Goal: Task Accomplishment & Management: Use online tool/utility

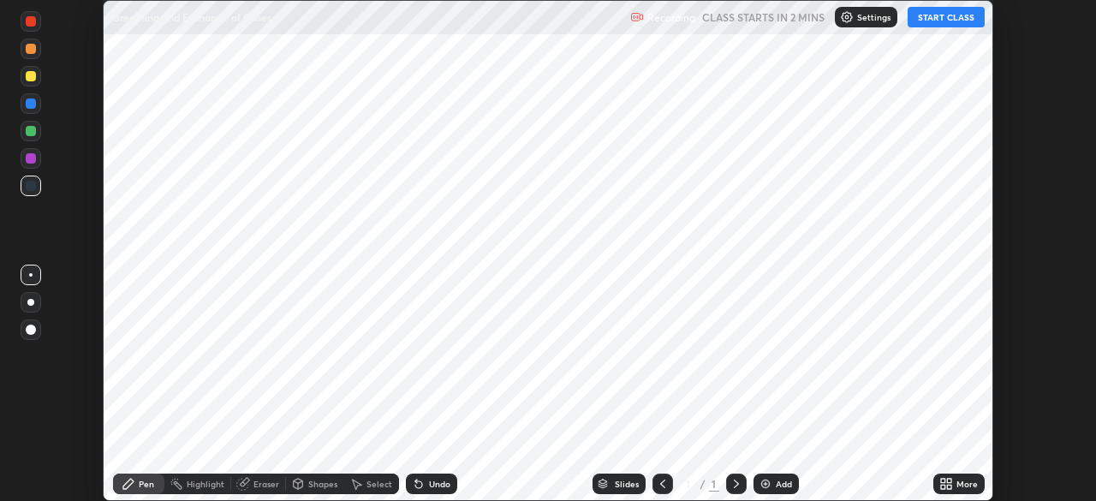
scroll to position [501, 1095]
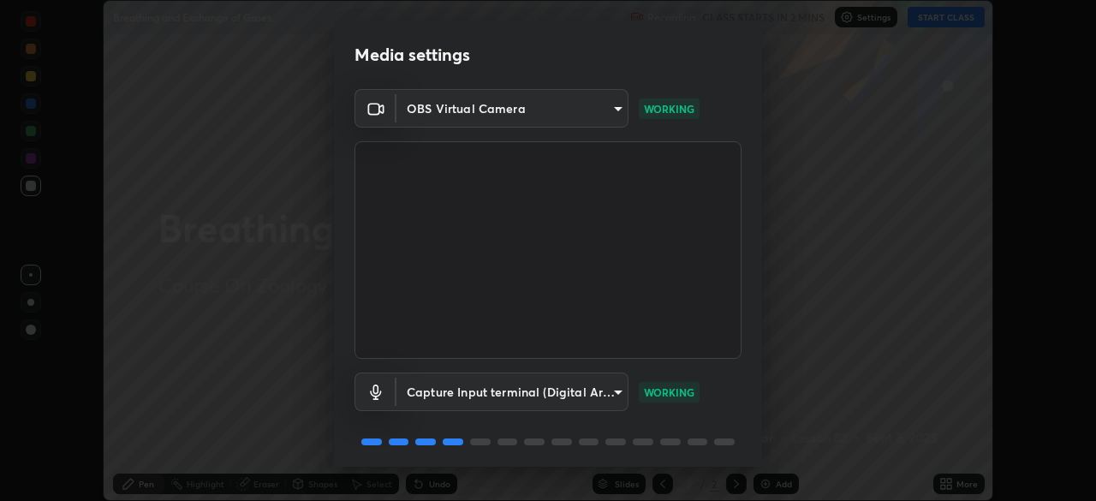
click at [603, 108] on body "Erase all Breathing and Exchange of Gases Recording CLASS STARTS IN 2 MINS Sett…" at bounding box center [548, 250] width 1096 height 501
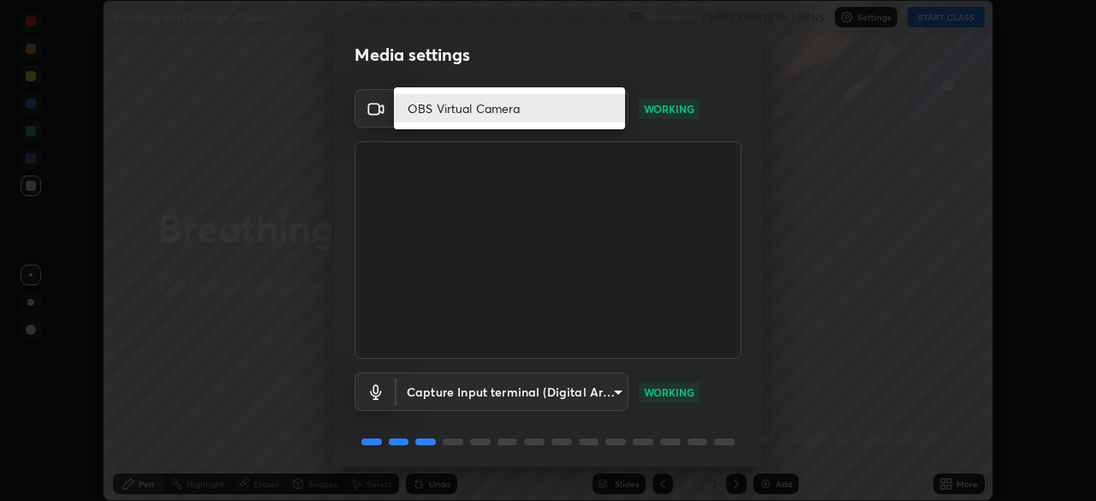
click at [607, 111] on li "OBS Virtual Camera" at bounding box center [509, 108] width 231 height 28
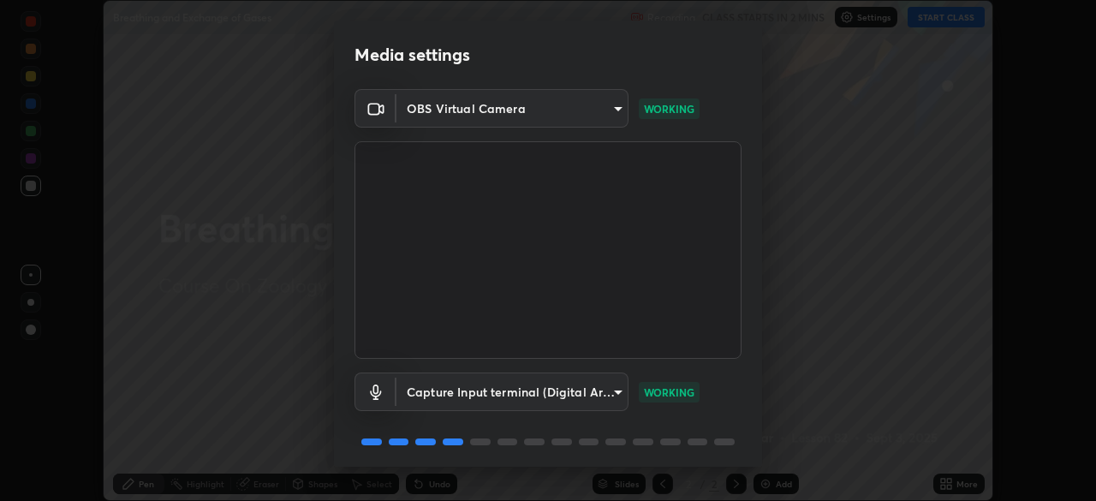
click at [560, 110] on body "Erase all Breathing and Exchange of Gases Recording CLASS STARTS IN 2 MINS Sett…" at bounding box center [548, 250] width 1096 height 501
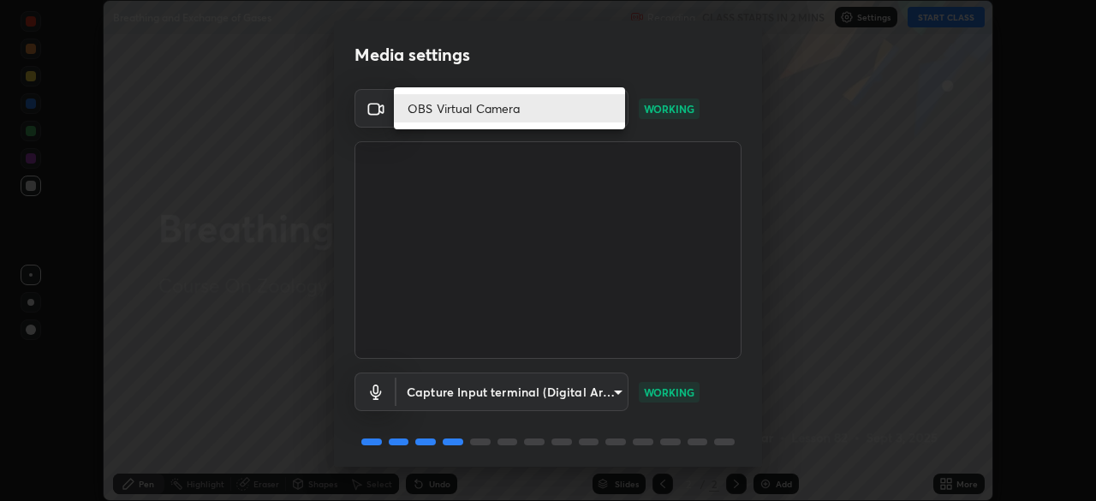
click at [539, 110] on li "OBS Virtual Camera" at bounding box center [509, 108] width 231 height 28
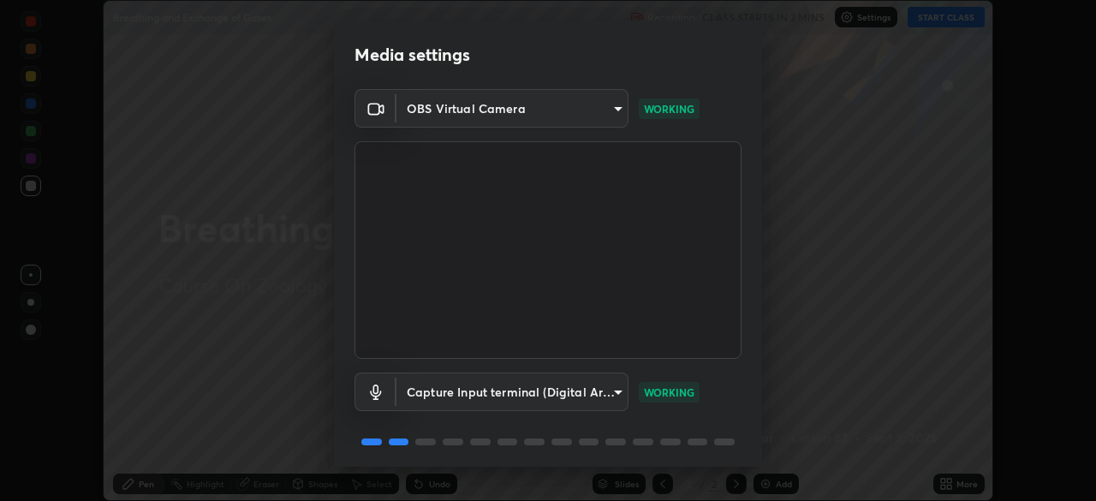
click at [612, 109] on body "Erase all Breathing and Exchange of Gases Recording CLASS STARTS IN 2 MINS Sett…" at bounding box center [548, 250] width 1096 height 501
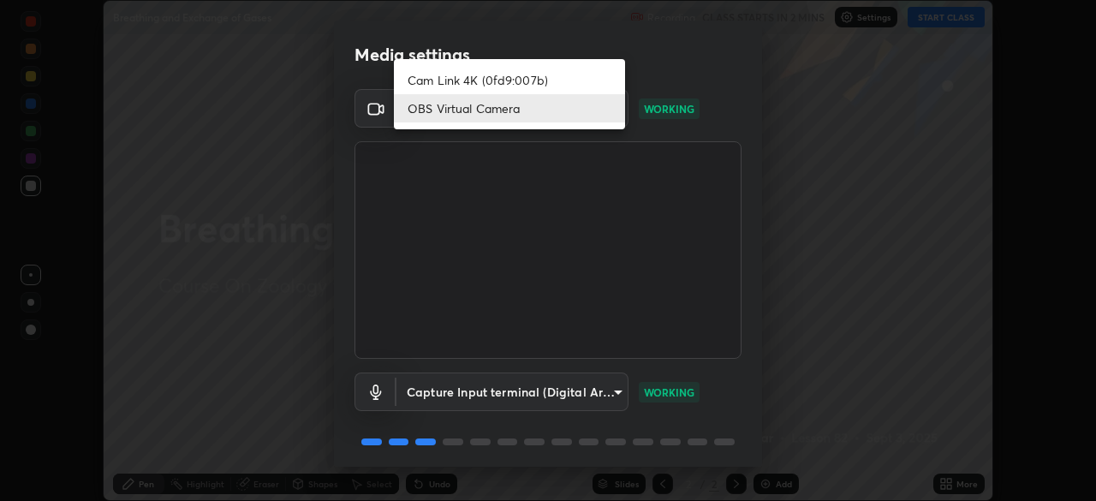
click at [531, 79] on li "Cam Link 4K (0fd9:007b)" at bounding box center [509, 80] width 231 height 28
type input "27fad6ed8d1c956e95d2e902cf0bd6873e21f6df27018c959b7ce0fdc692bc5e"
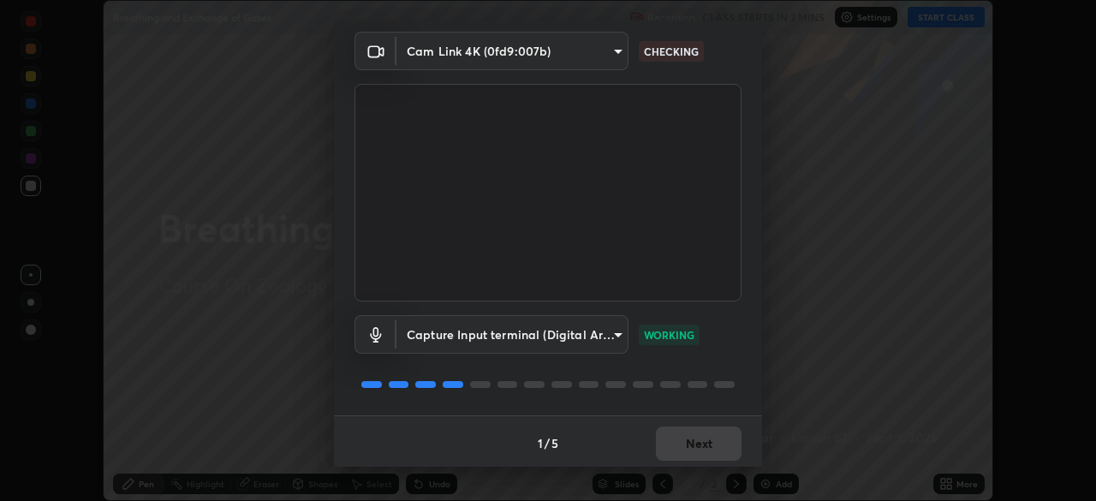
scroll to position [61, 0]
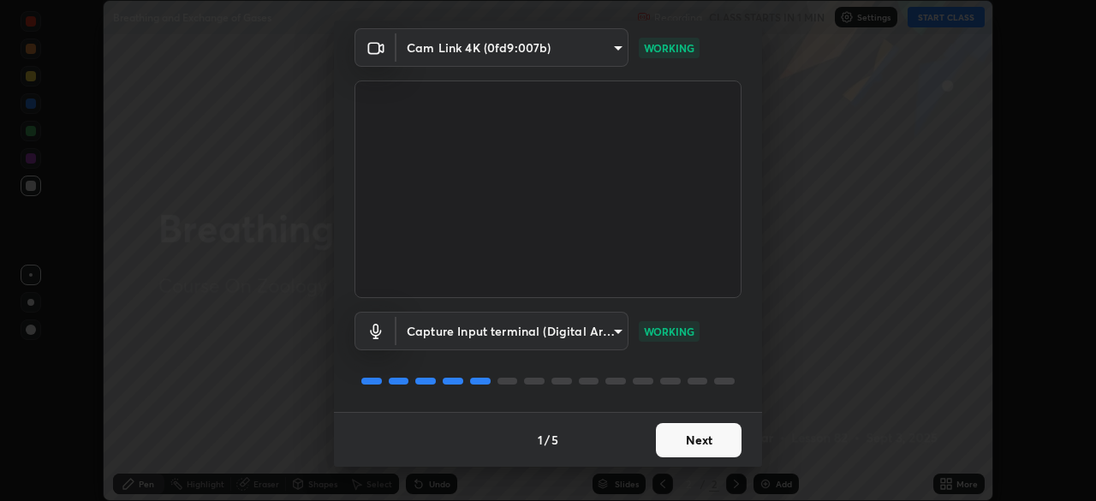
click at [709, 442] on button "Next" at bounding box center [699, 440] width 86 height 34
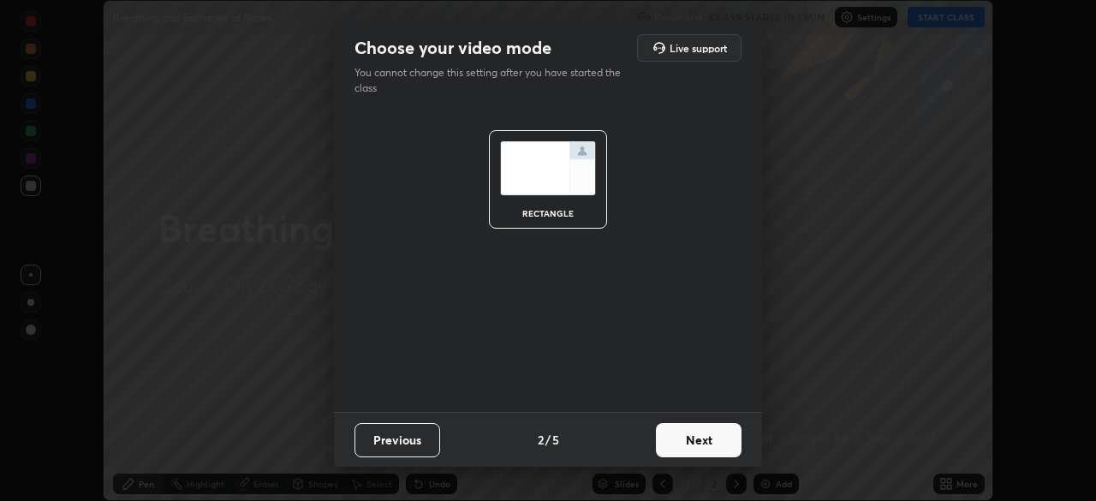
click at [709, 441] on button "Next" at bounding box center [699, 440] width 86 height 34
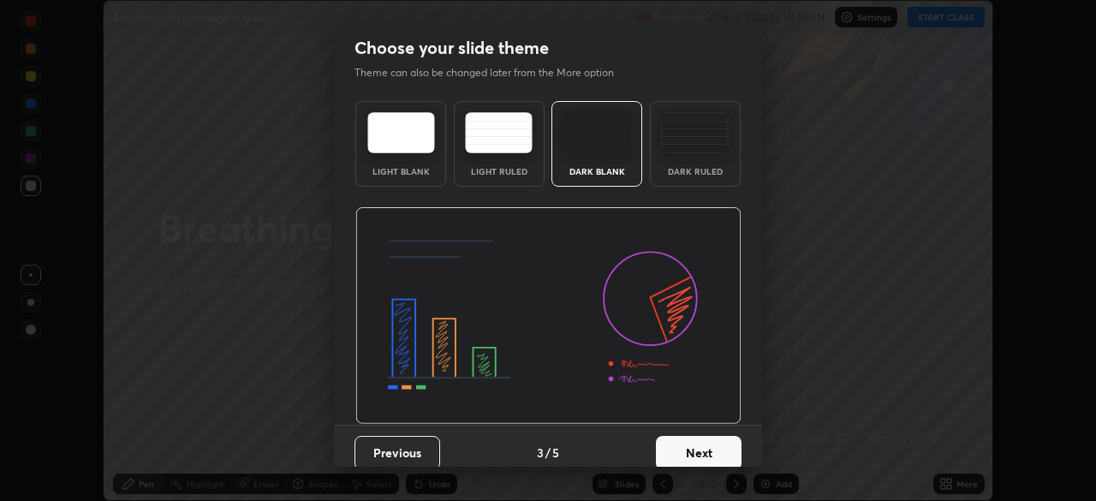
click at [704, 448] on button "Next" at bounding box center [699, 453] width 86 height 34
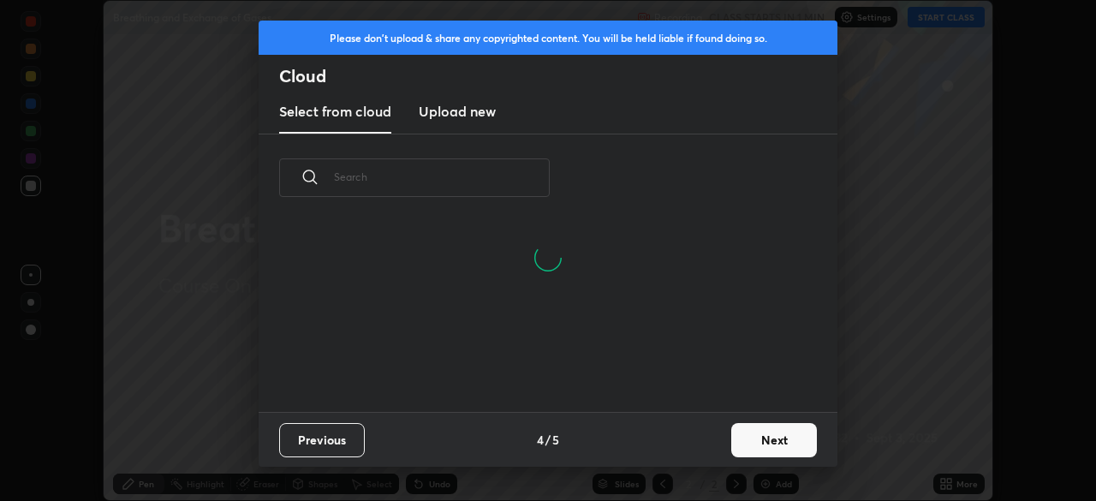
click at [471, 177] on input "text" at bounding box center [442, 176] width 216 height 73
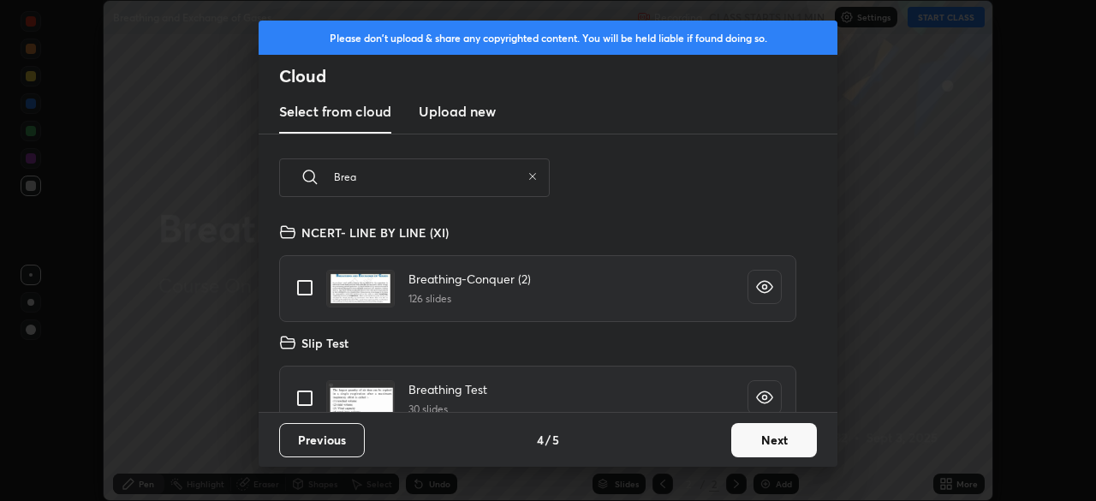
type input "Brea"
click at [304, 288] on input "grid" at bounding box center [305, 288] width 36 height 36
checkbox input "true"
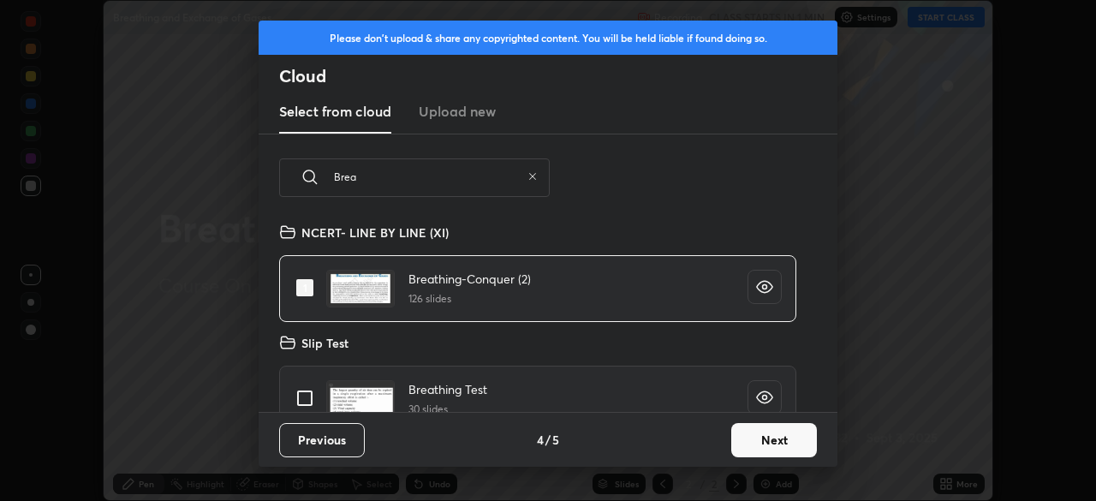
click at [775, 437] on button "Next" at bounding box center [774, 440] width 86 height 34
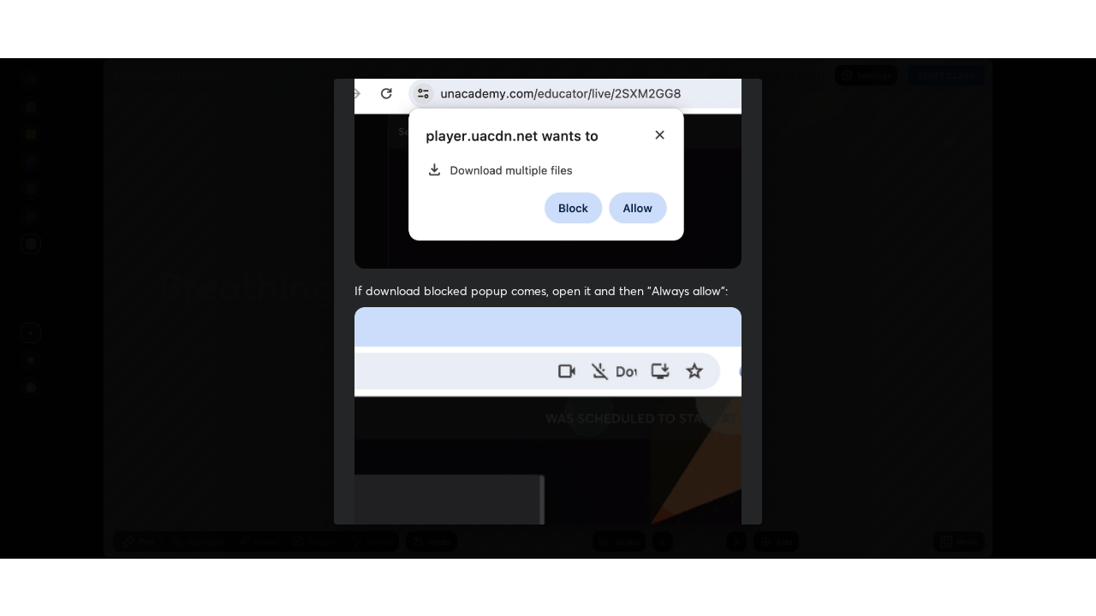
scroll to position [410, 0]
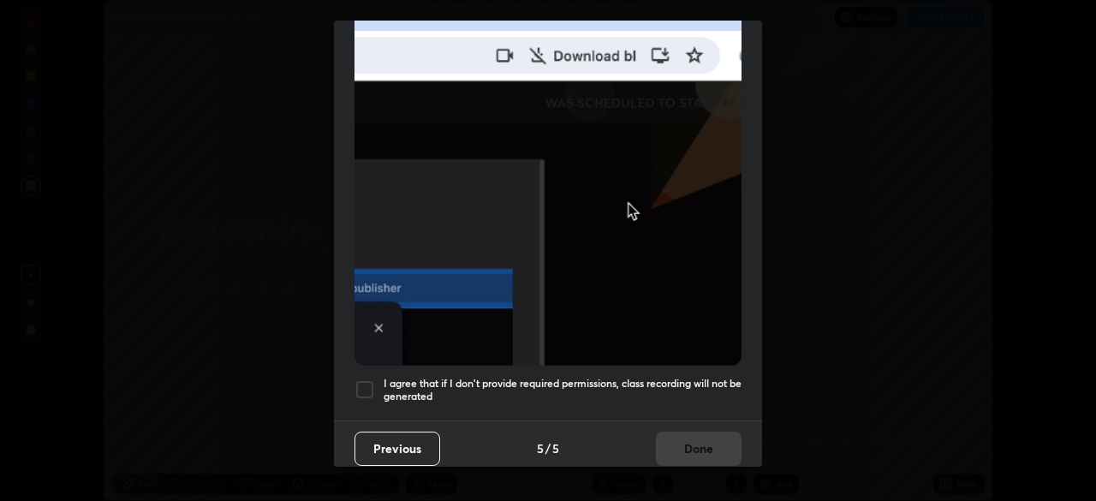
click at [371, 381] on div at bounding box center [364, 389] width 21 height 21
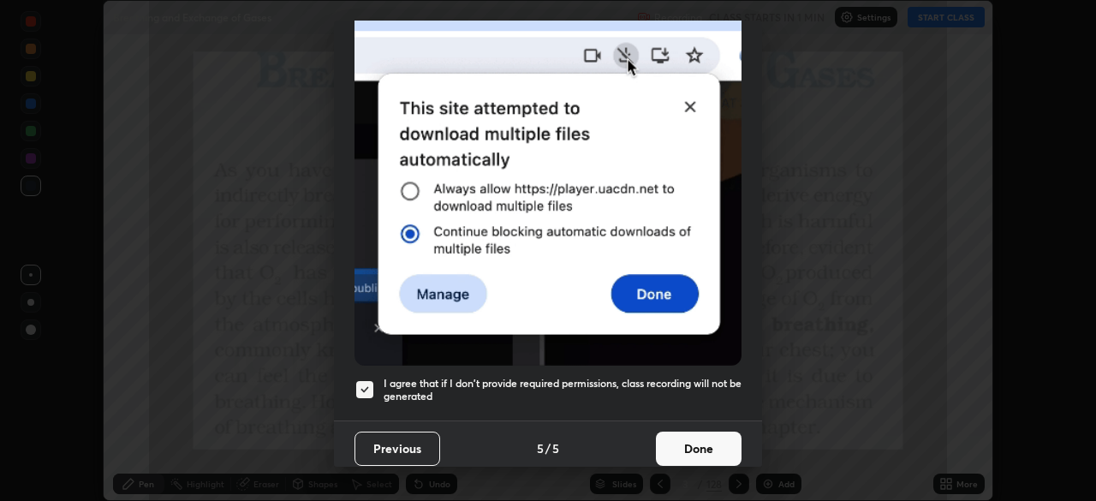
click at [695, 436] on button "Done" at bounding box center [699, 448] width 86 height 34
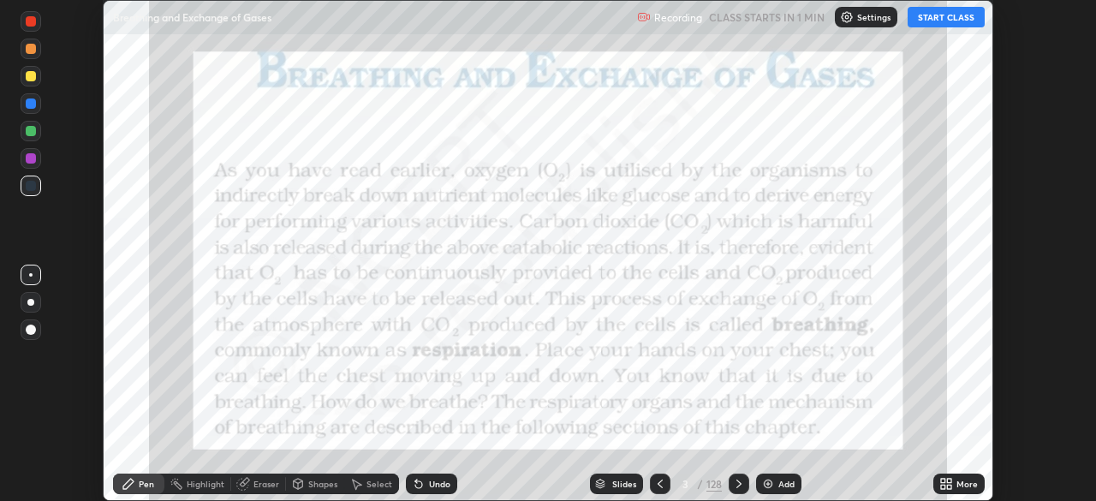
click at [952, 12] on button "START CLASS" at bounding box center [945, 17] width 77 height 21
click at [959, 476] on div "More" at bounding box center [958, 483] width 51 height 21
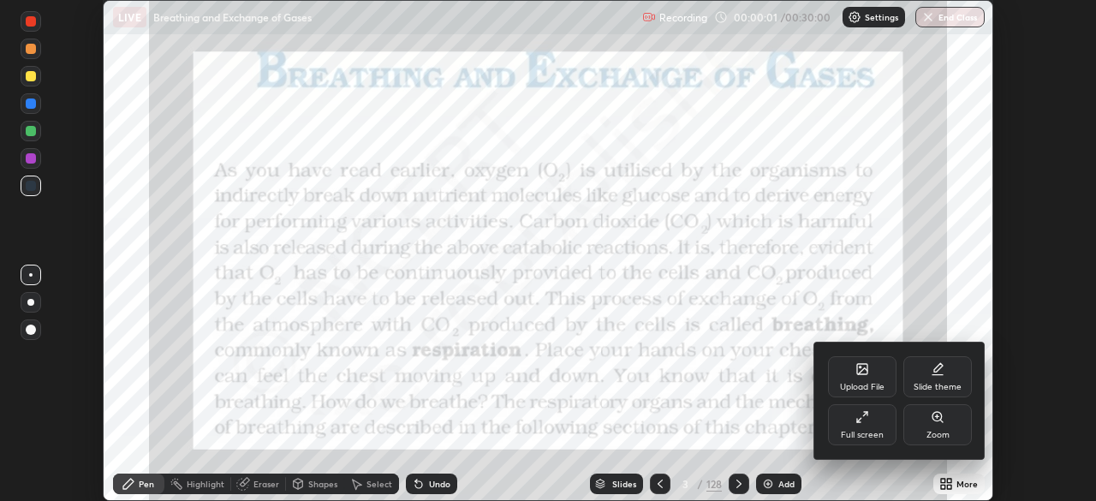
click at [873, 426] on div "Full screen" at bounding box center [862, 424] width 68 height 41
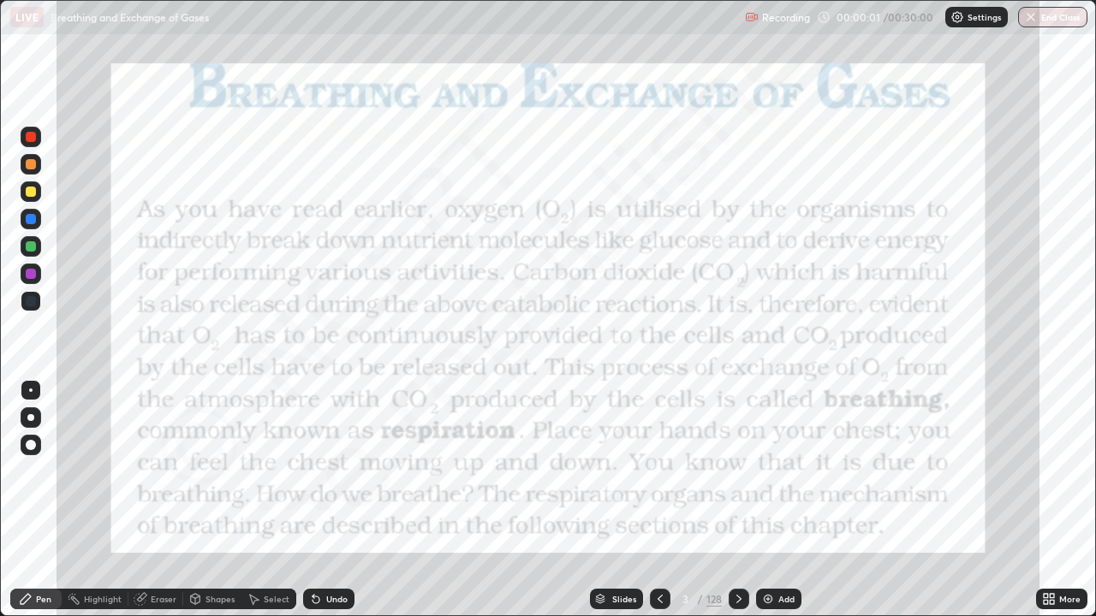
scroll to position [616, 1096]
click at [622, 500] on div "Slides" at bounding box center [624, 599] width 24 height 9
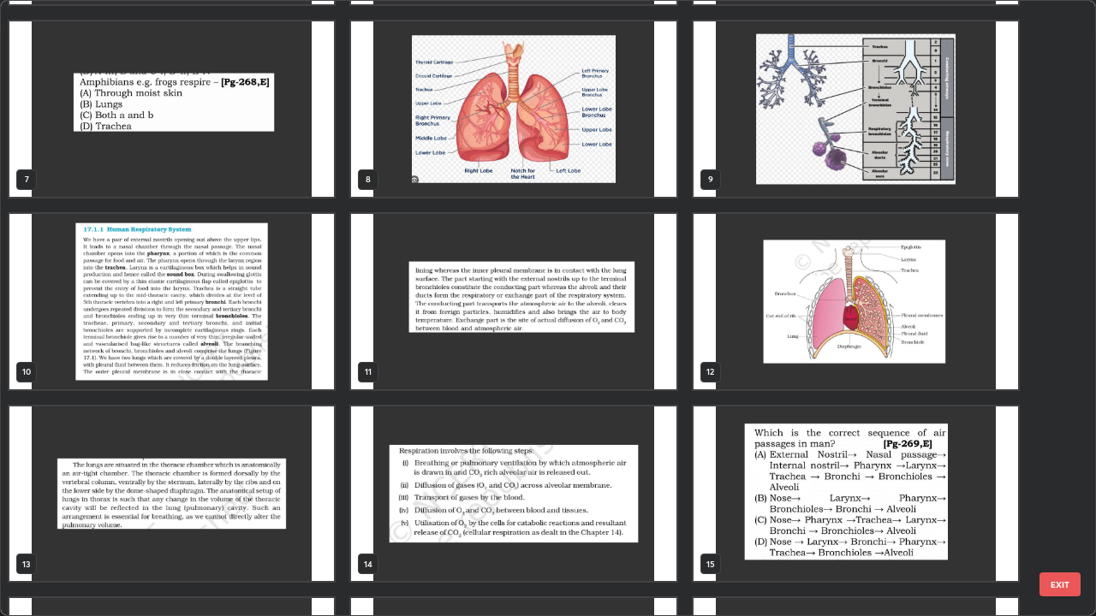
scroll to position [400, 0]
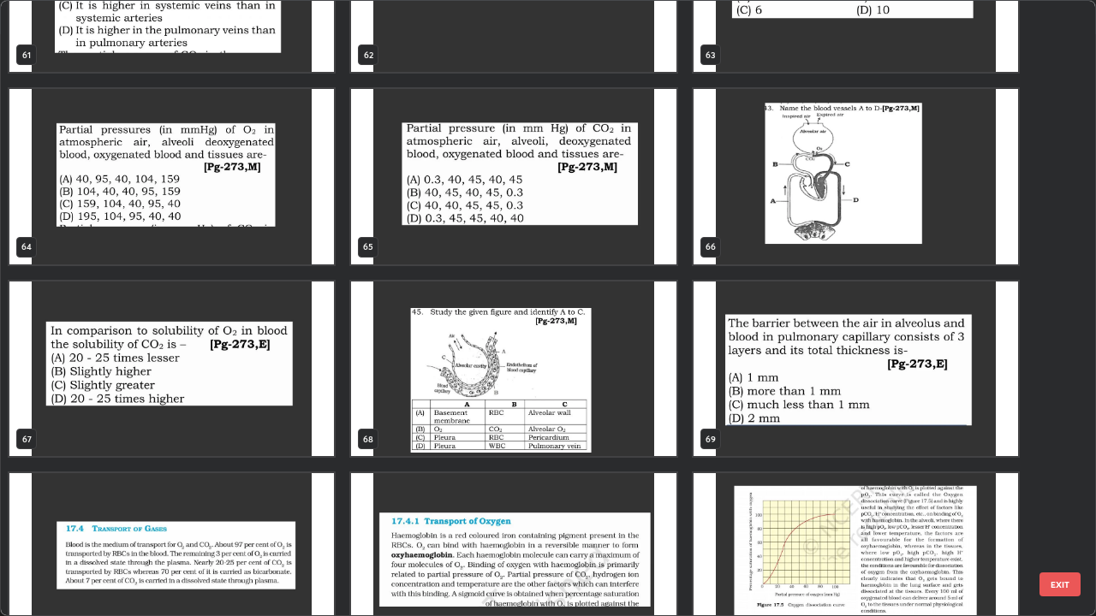
click at [757, 484] on img "grid" at bounding box center [855, 560] width 324 height 175
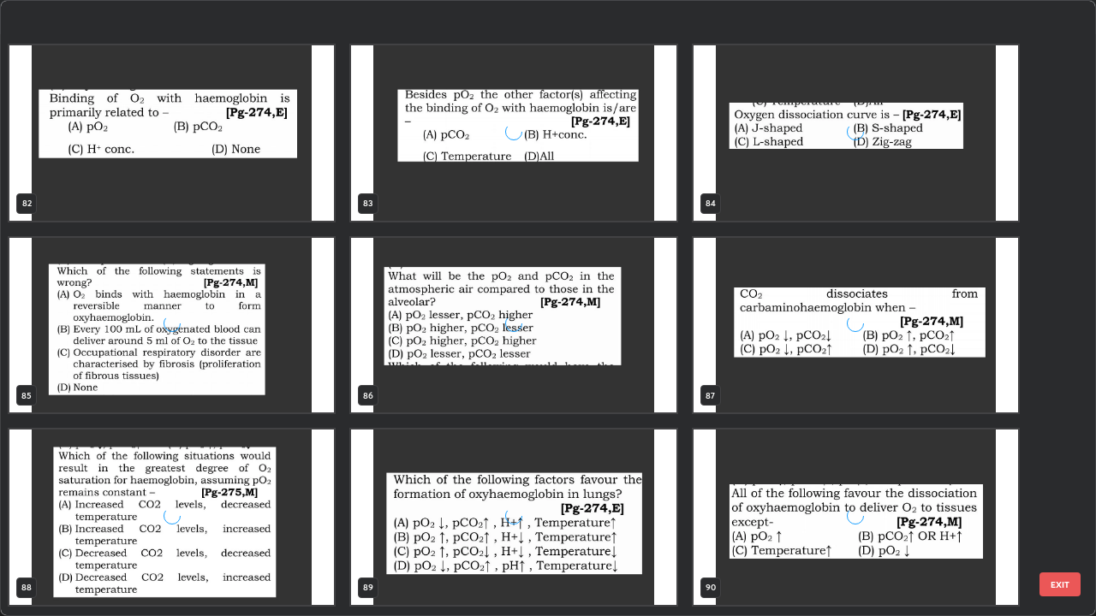
scroll to position [5232, 0]
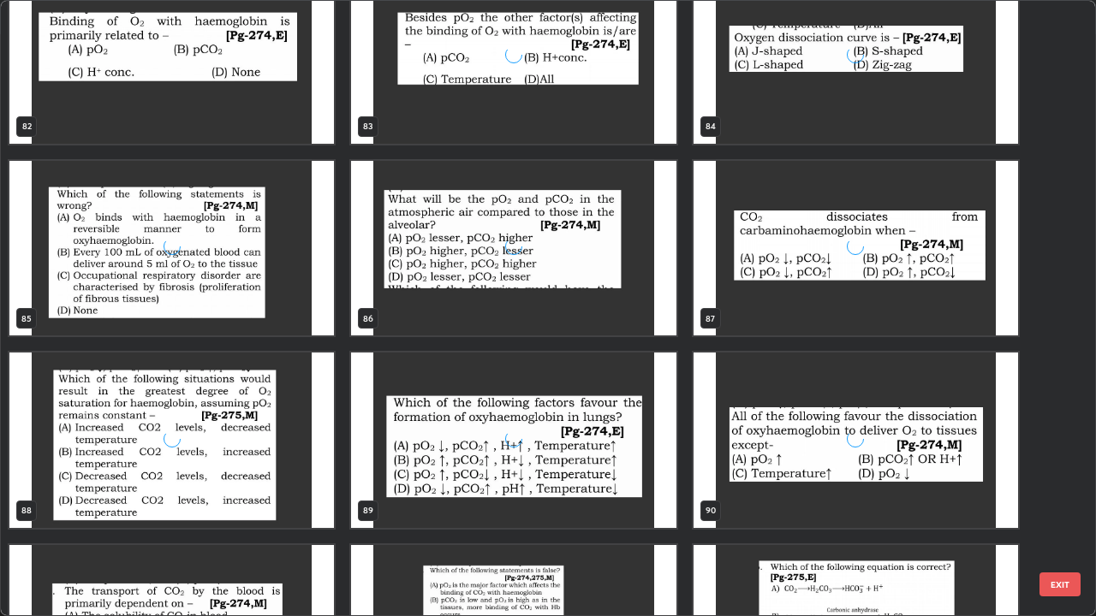
click at [745, 449] on div "grid" at bounding box center [855, 440] width 324 height 175
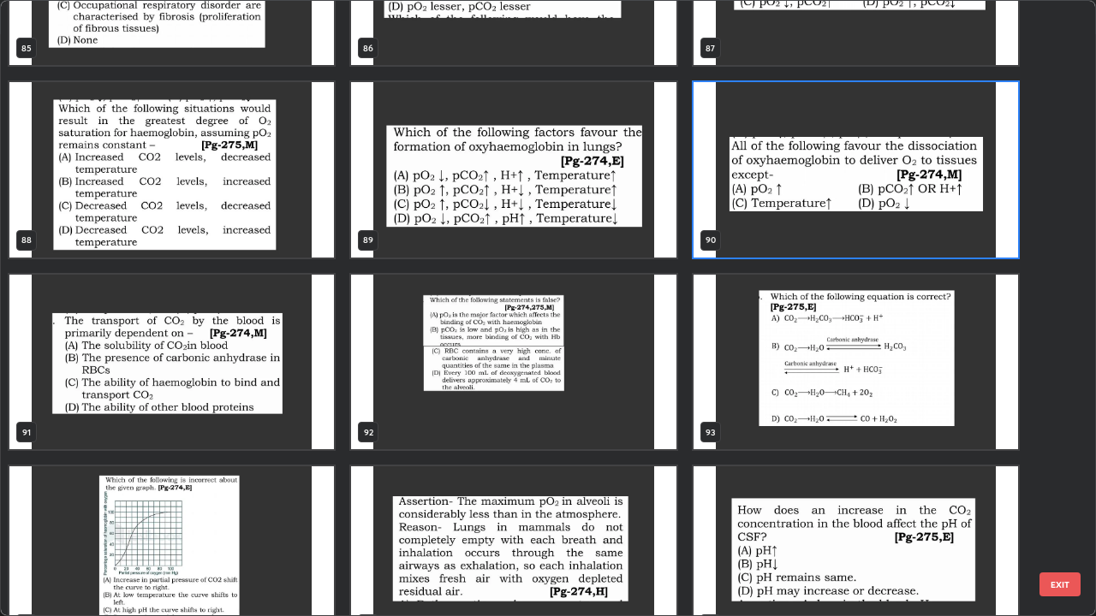
scroll to position [5504, 0]
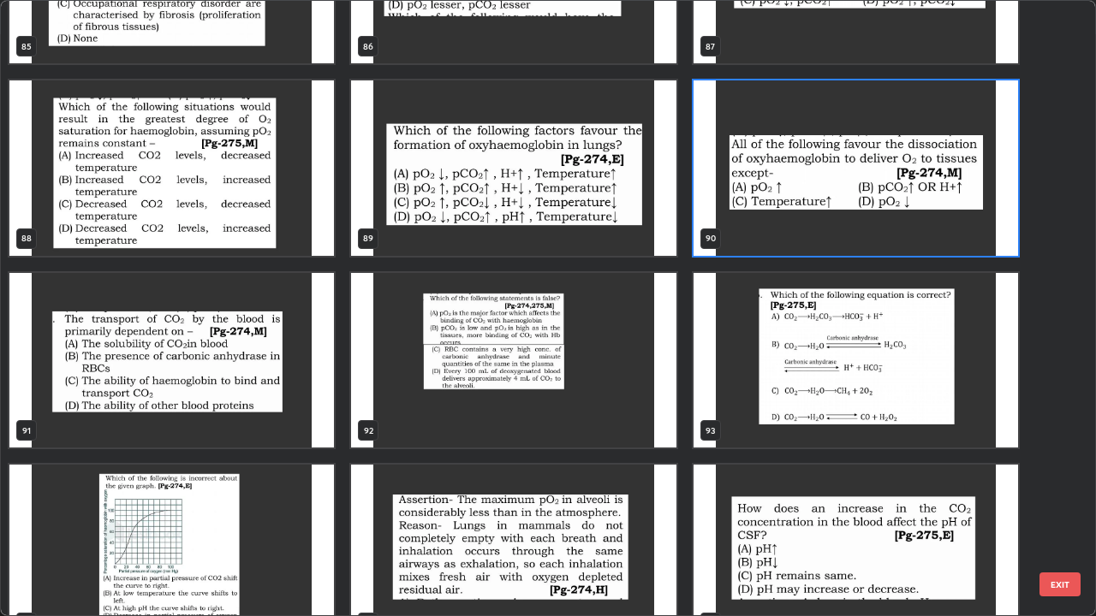
click at [582, 223] on img "grid" at bounding box center [513, 167] width 324 height 175
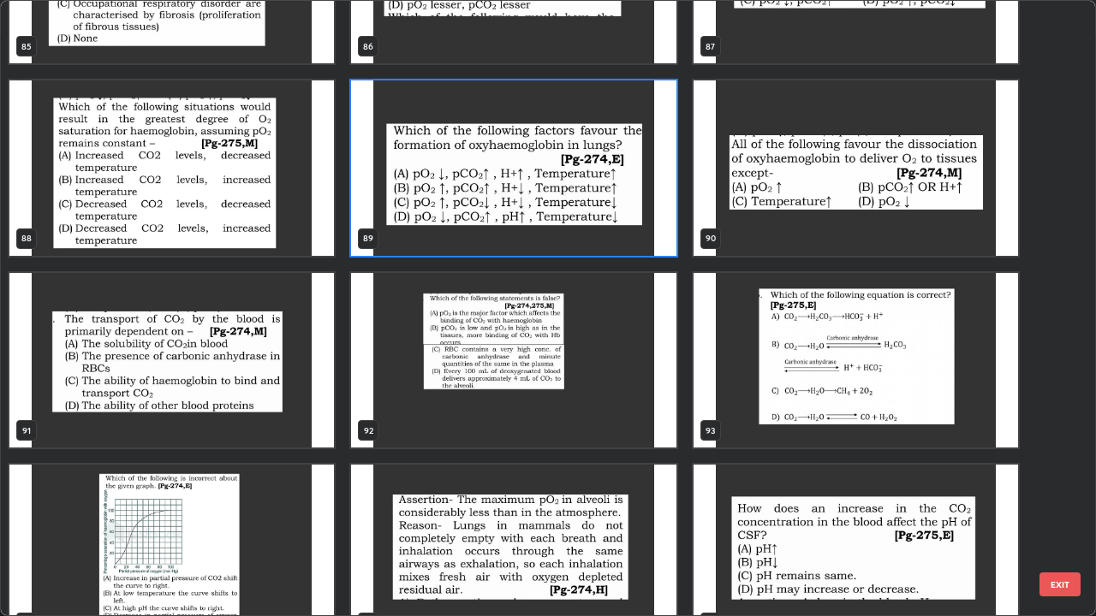
click at [581, 222] on img "grid" at bounding box center [513, 167] width 324 height 175
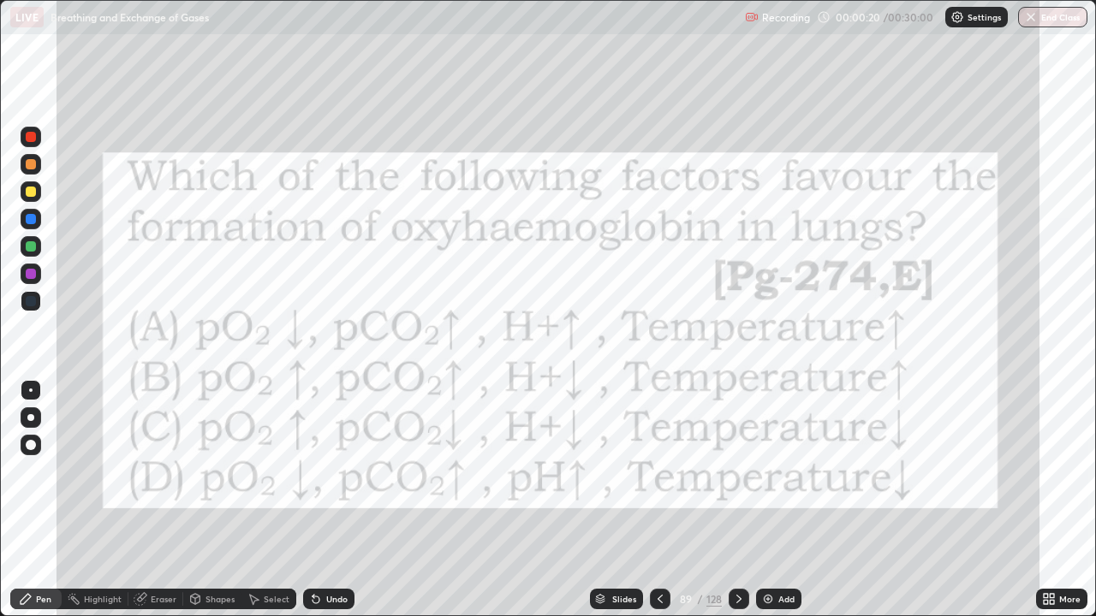
click at [658, 500] on icon at bounding box center [660, 599] width 14 height 14
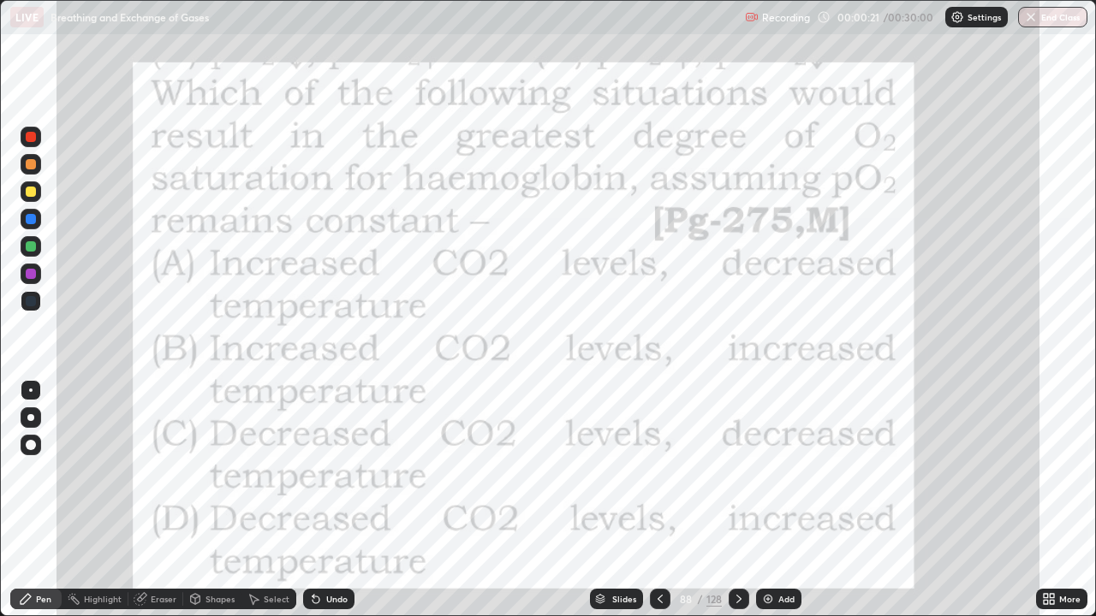
click at [657, 500] on icon at bounding box center [660, 599] width 14 height 14
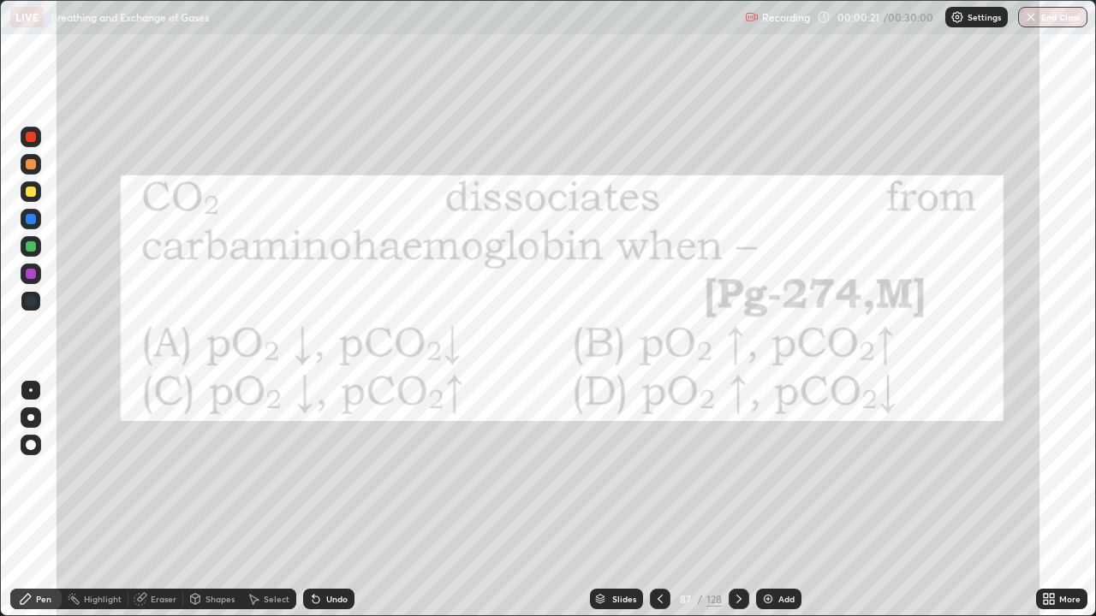
click at [659, 500] on div at bounding box center [660, 599] width 21 height 34
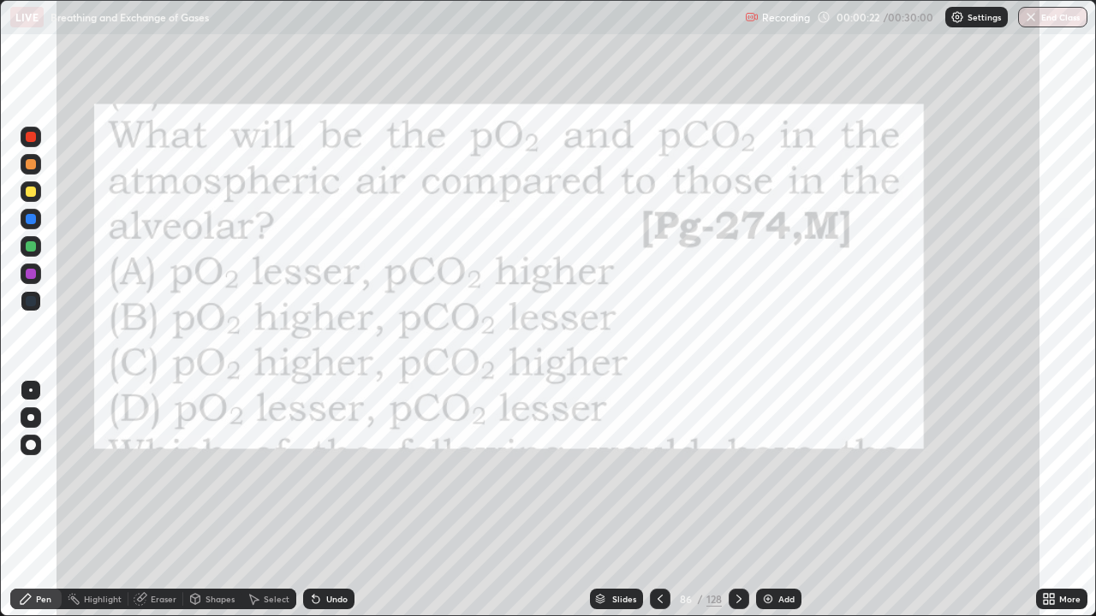
click at [656, 500] on div at bounding box center [660, 599] width 21 height 21
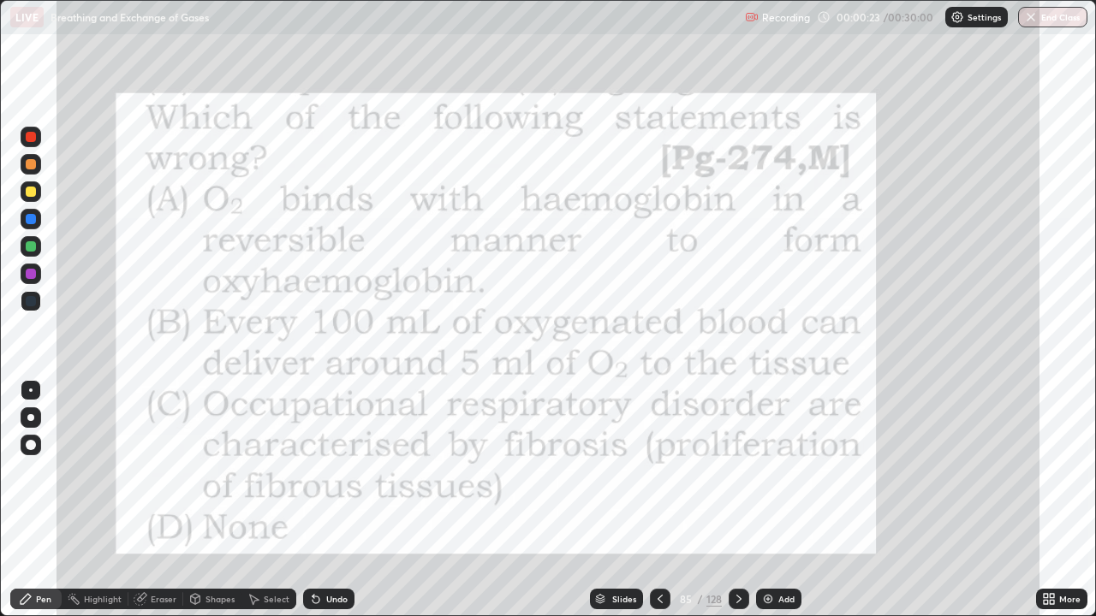
click at [658, 500] on icon at bounding box center [660, 599] width 14 height 14
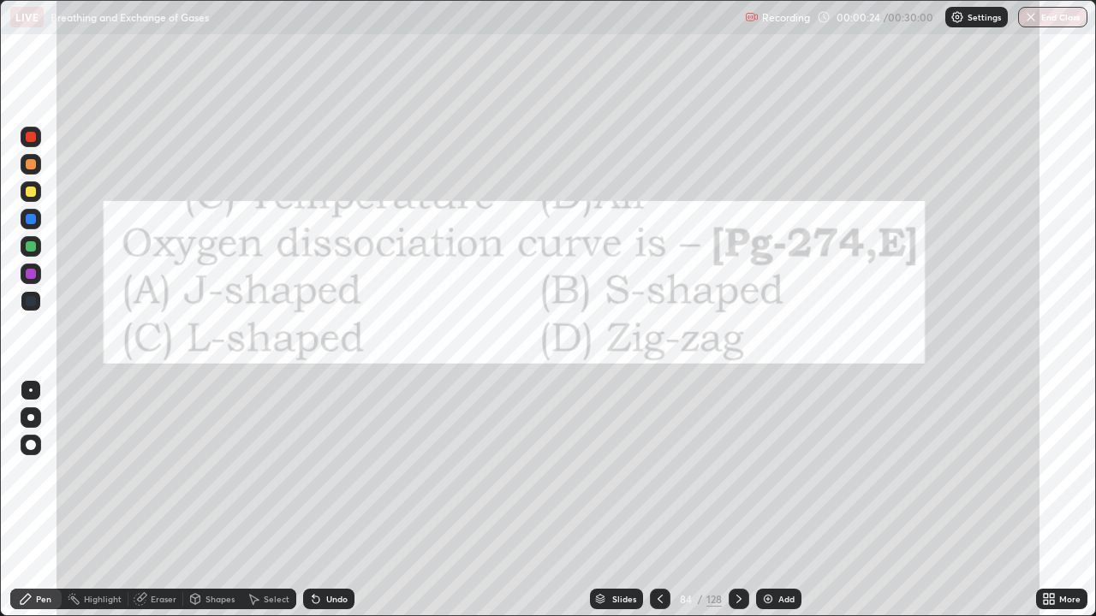
click at [658, 500] on icon at bounding box center [660, 599] width 14 height 14
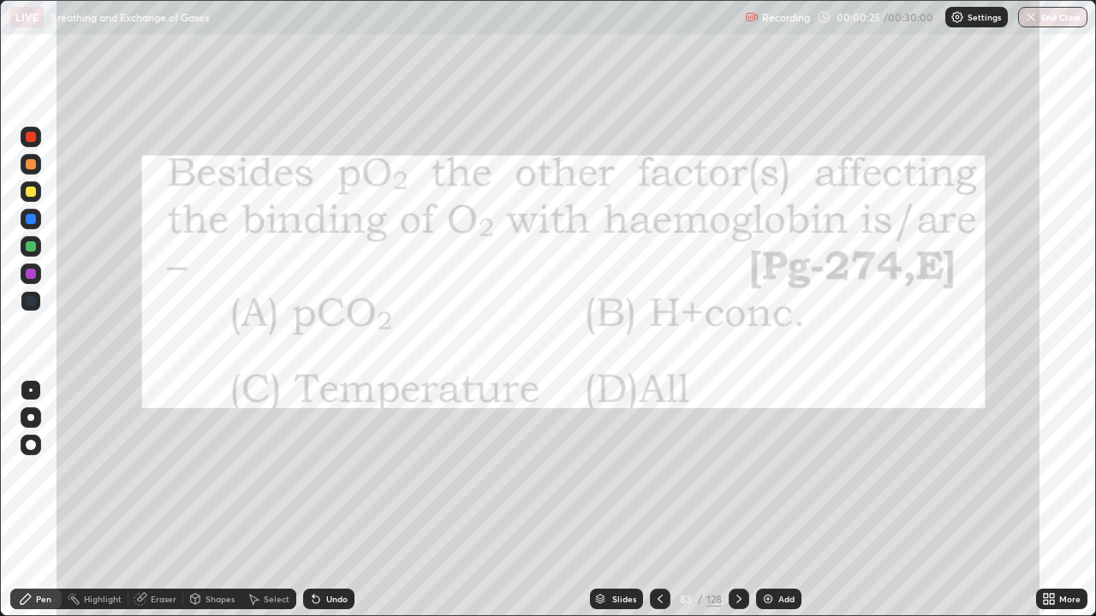
click at [658, 500] on icon at bounding box center [660, 599] width 14 height 14
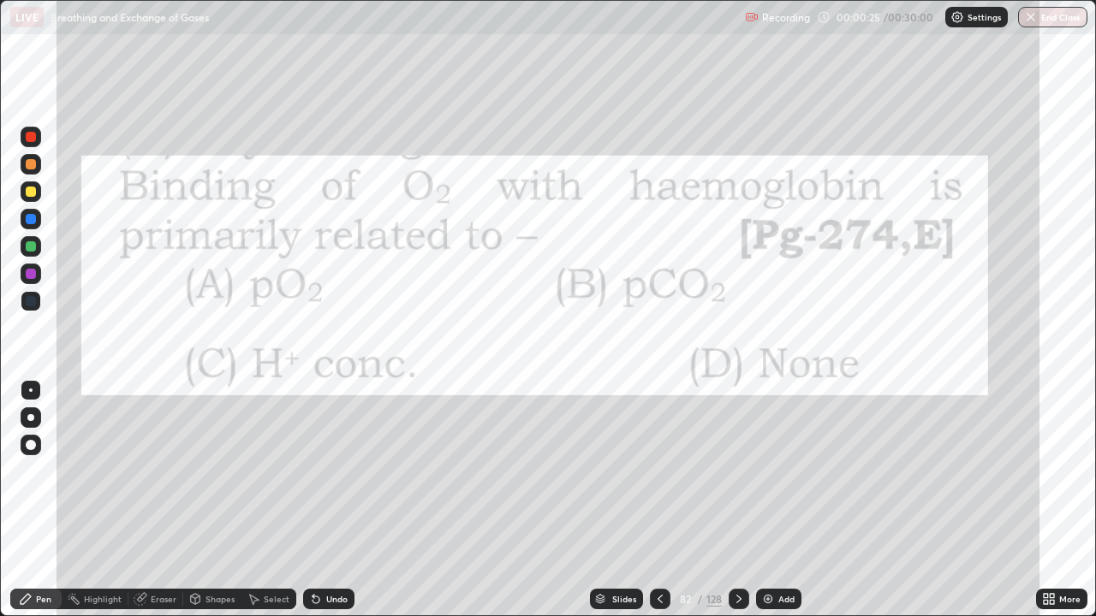
click at [656, 500] on icon at bounding box center [660, 599] width 14 height 14
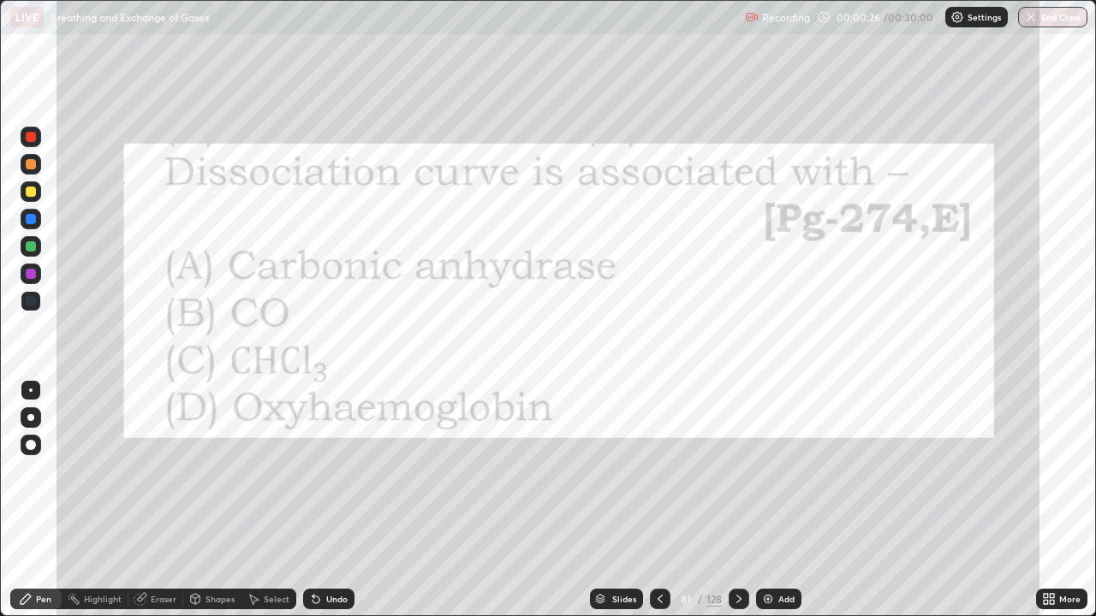
click at [656, 500] on icon at bounding box center [660, 599] width 14 height 14
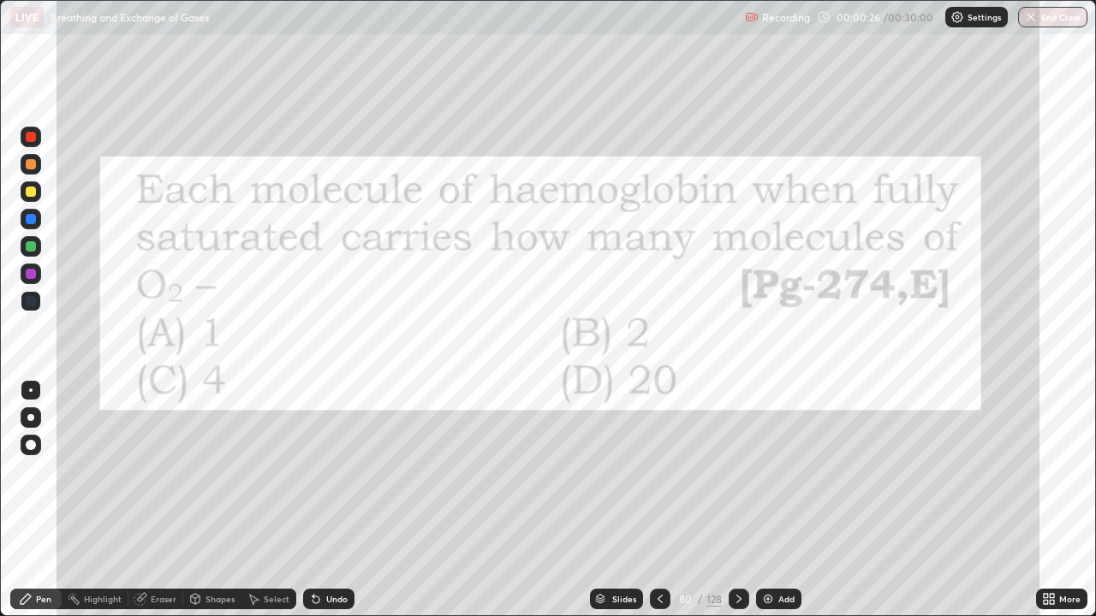
click at [656, 500] on icon at bounding box center [660, 599] width 14 height 14
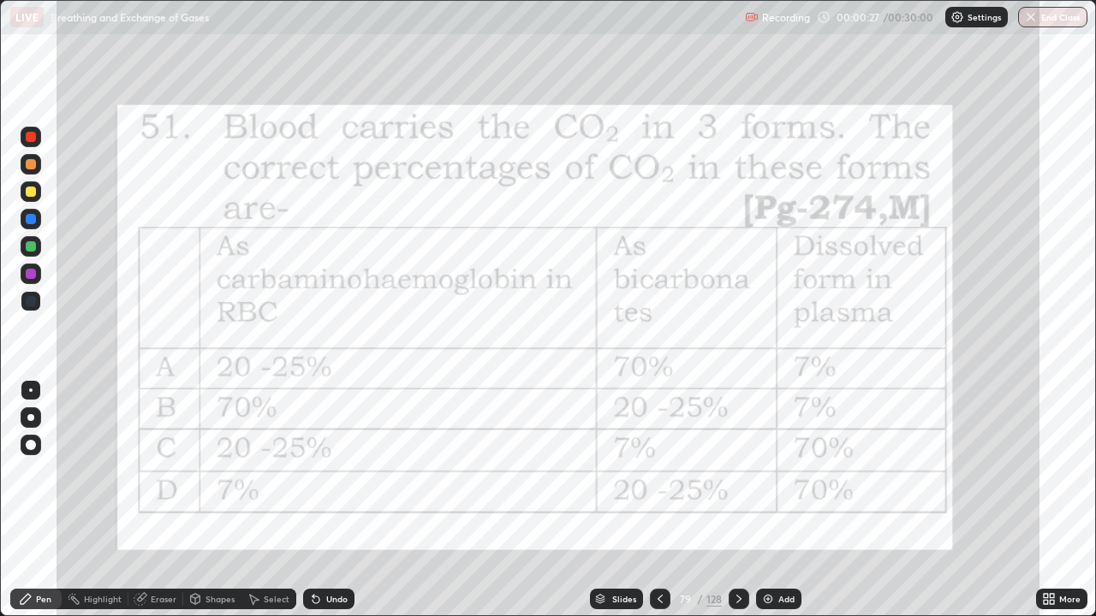
click at [658, 500] on icon at bounding box center [660, 599] width 14 height 14
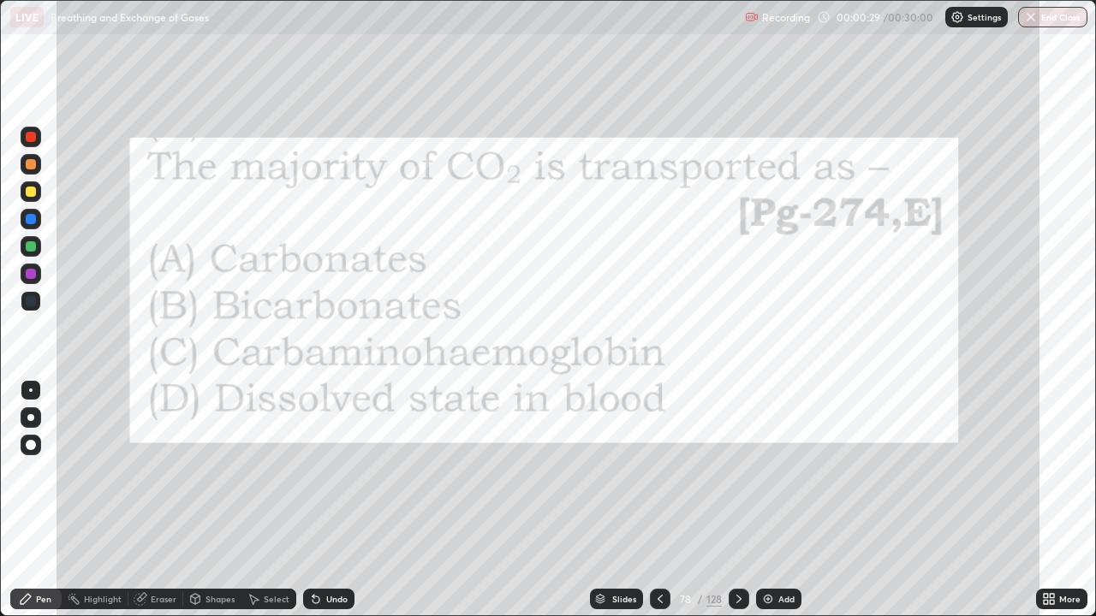
click at [650, 500] on div at bounding box center [660, 599] width 21 height 21
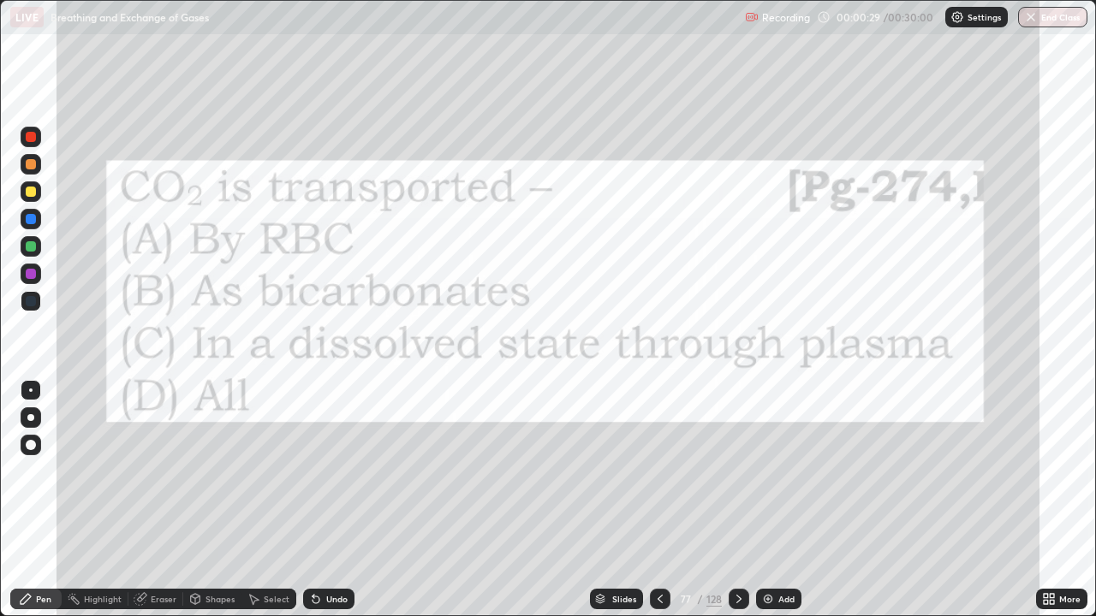
click at [650, 500] on div at bounding box center [660, 599] width 21 height 21
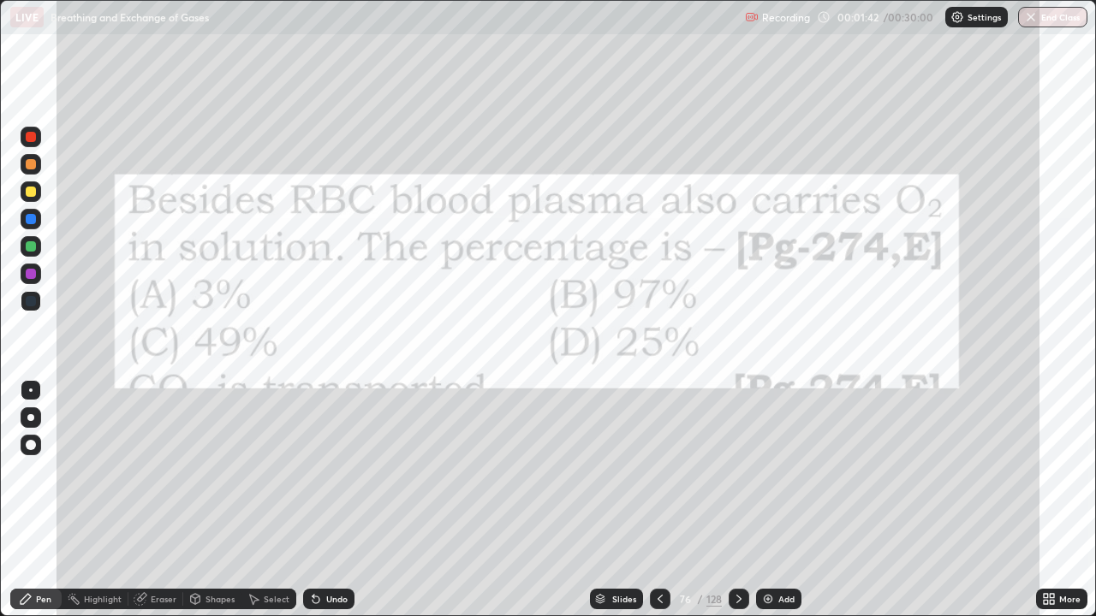
click at [621, 500] on div "Slides" at bounding box center [624, 599] width 24 height 9
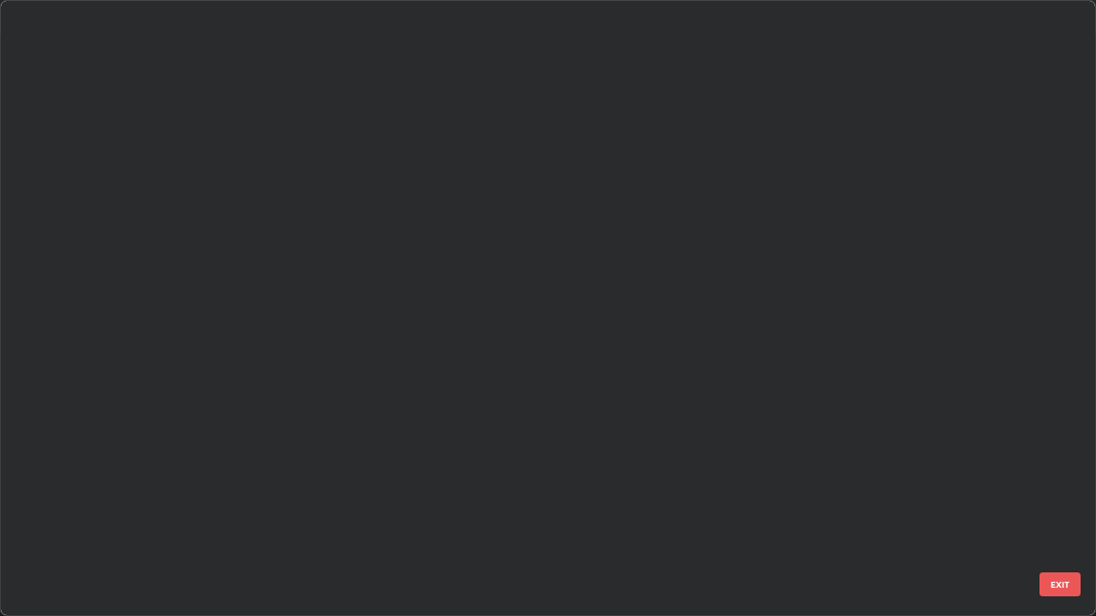
scroll to position [609, 1085]
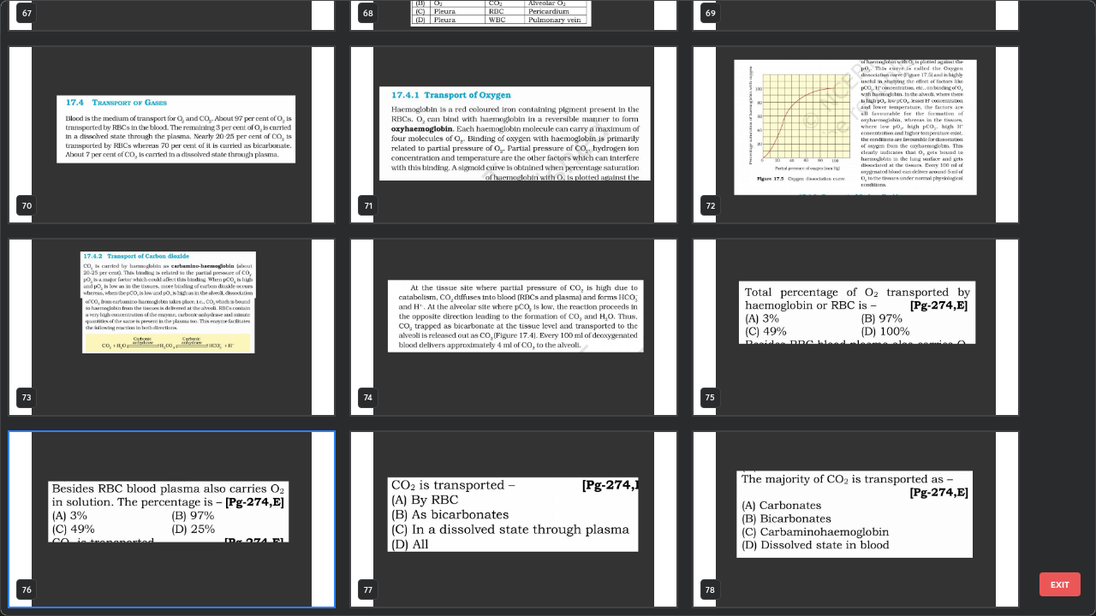
click at [785, 151] on img "grid" at bounding box center [855, 134] width 324 height 175
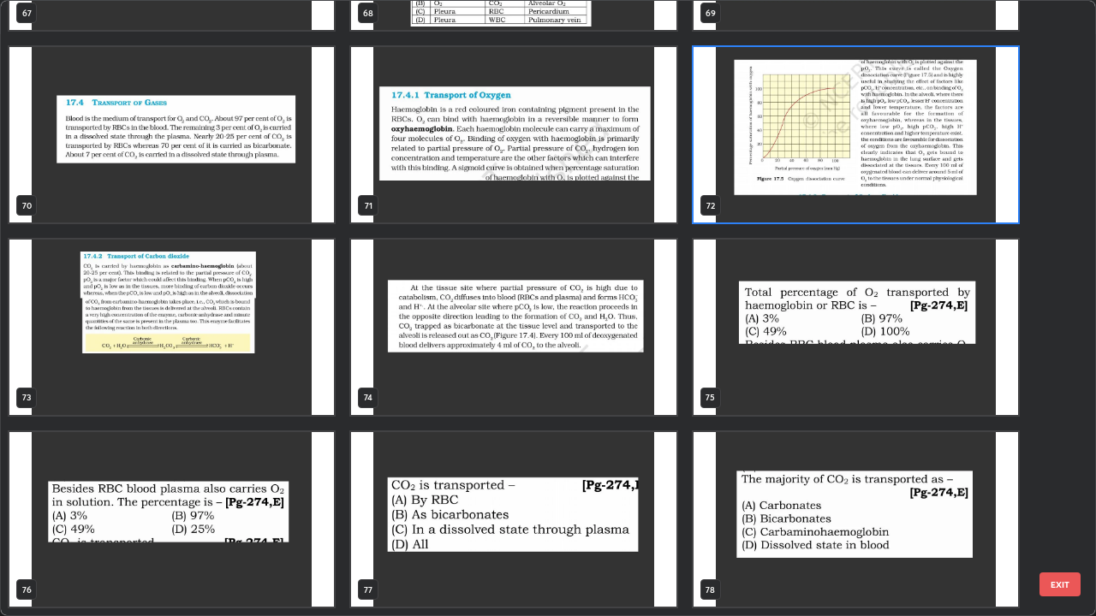
click at [784, 146] on img "grid" at bounding box center [855, 134] width 324 height 175
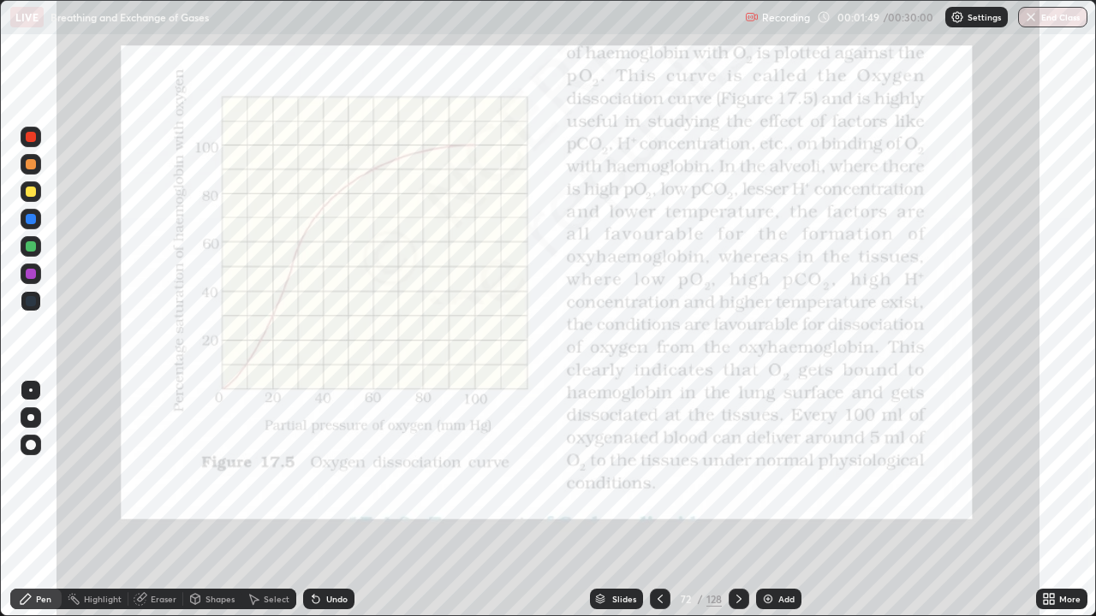
click at [34, 140] on div at bounding box center [31, 137] width 10 height 10
click at [28, 251] on div at bounding box center [31, 246] width 10 height 10
click at [32, 137] on div at bounding box center [31, 137] width 10 height 10
click at [739, 500] on icon at bounding box center [738, 599] width 5 height 9
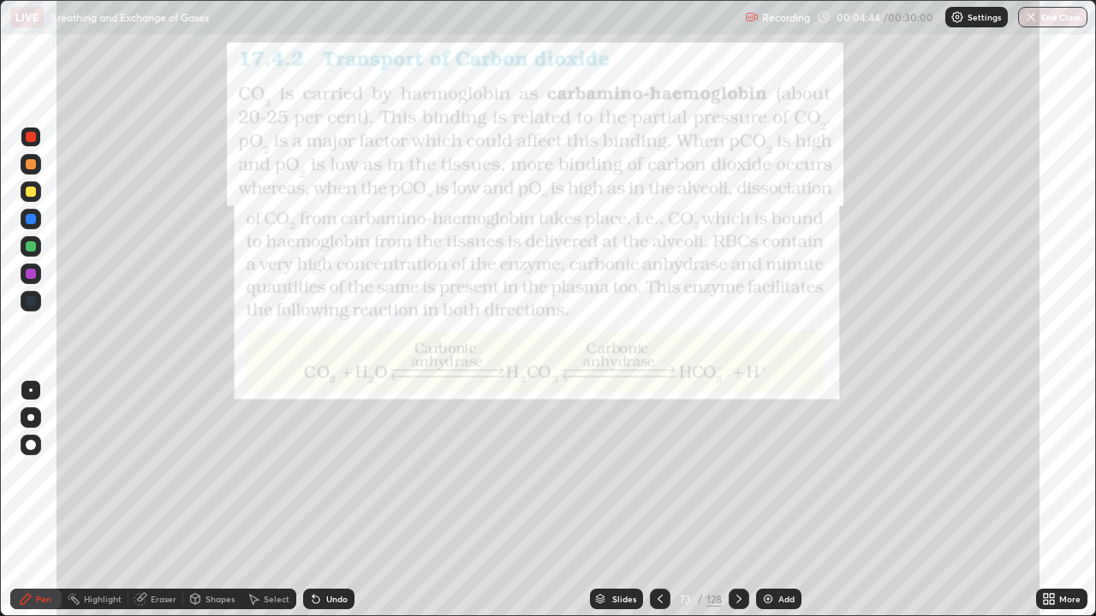
click at [739, 500] on icon at bounding box center [739, 599] width 14 height 14
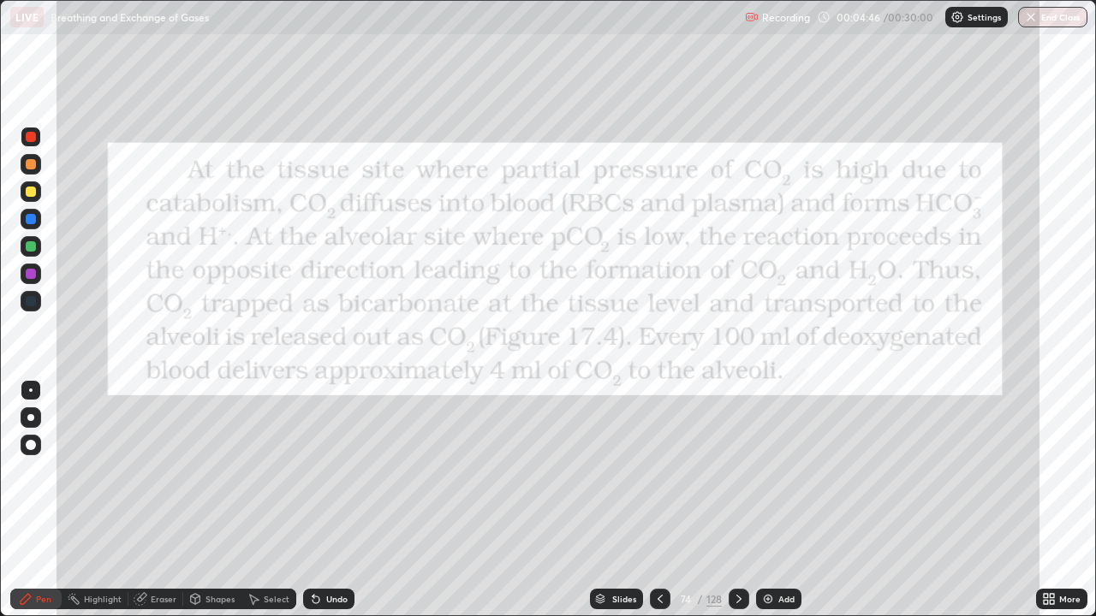
click at [735, 500] on icon at bounding box center [739, 599] width 14 height 14
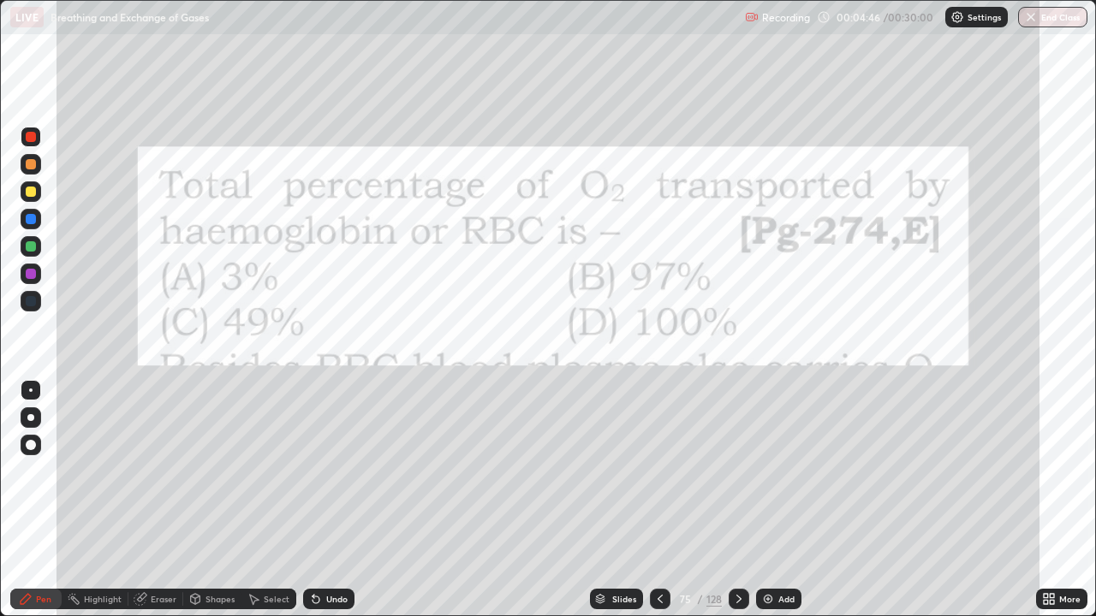
click at [734, 500] on icon at bounding box center [739, 599] width 14 height 14
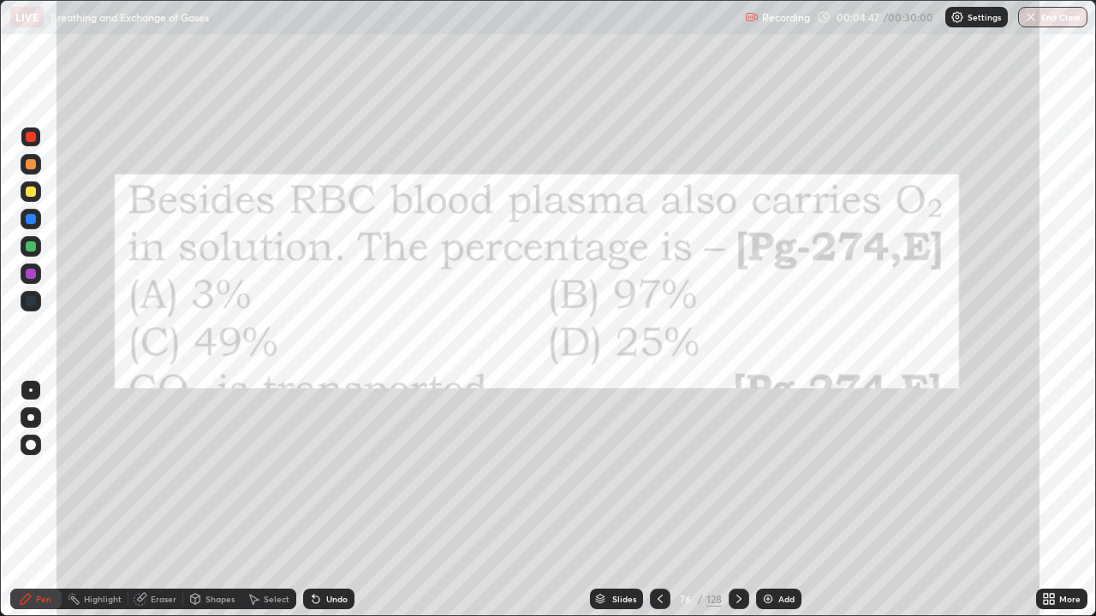
click at [658, 500] on icon at bounding box center [660, 599] width 14 height 14
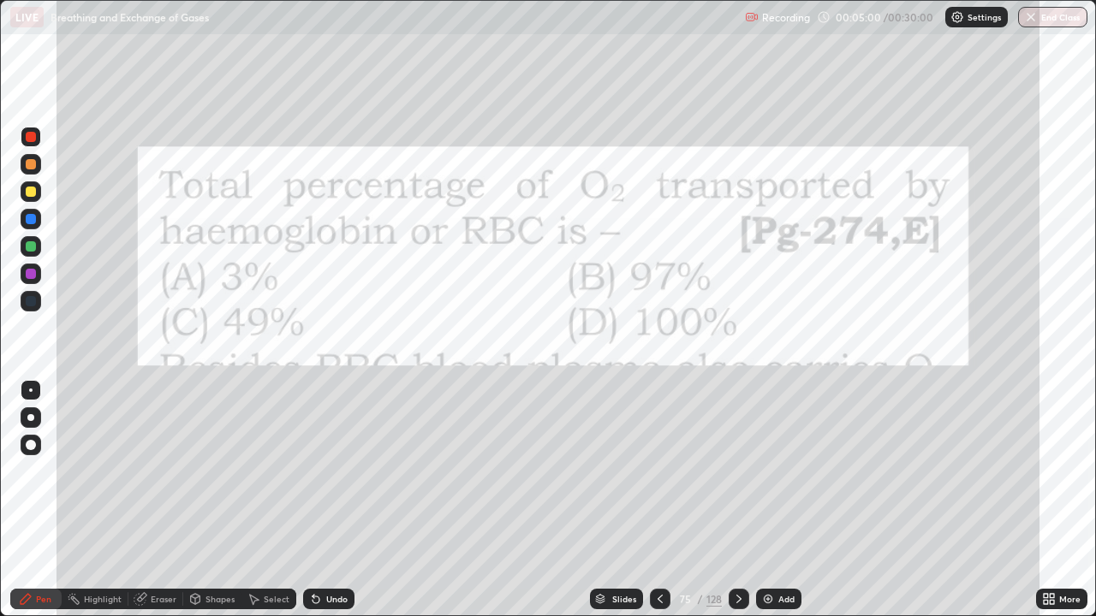
click at [737, 500] on icon at bounding box center [739, 599] width 14 height 14
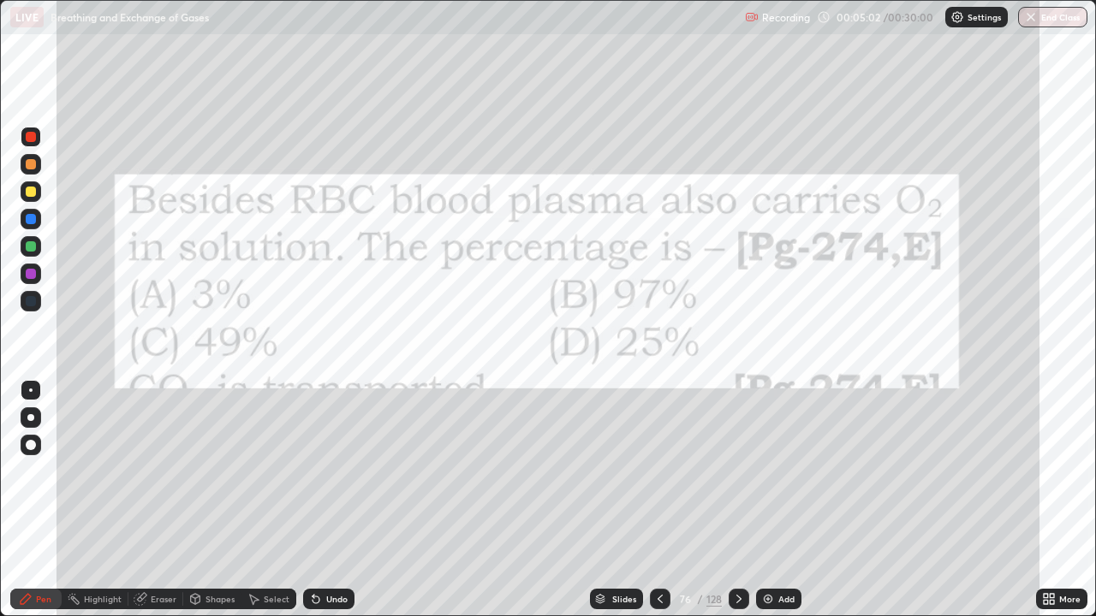
click at [739, 500] on div at bounding box center [738, 599] width 21 height 21
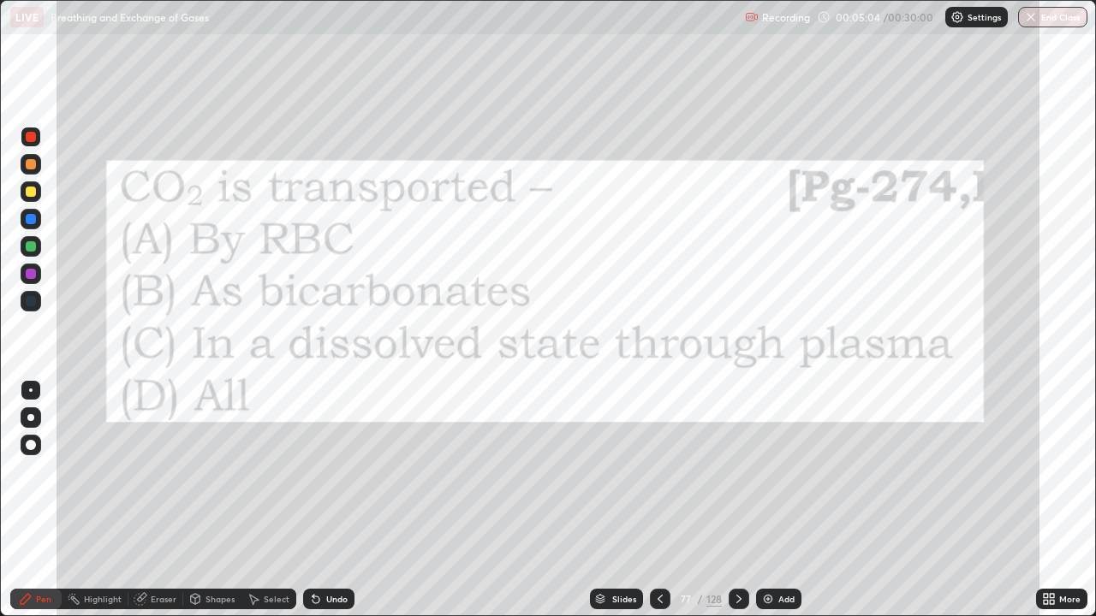
click at [736, 500] on icon at bounding box center [739, 599] width 14 height 14
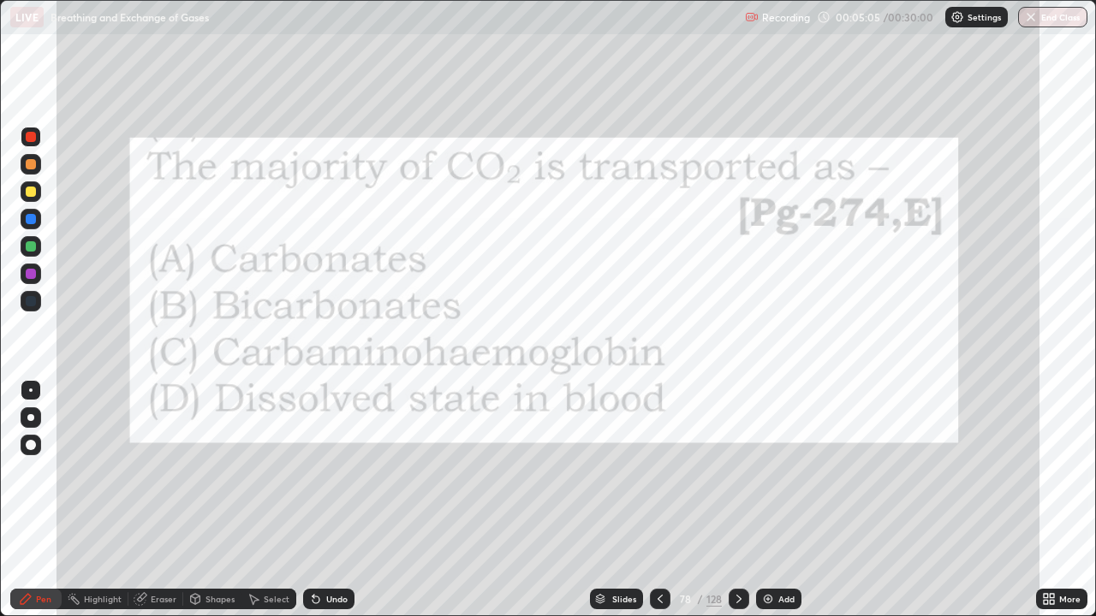
click at [735, 500] on icon at bounding box center [739, 599] width 14 height 14
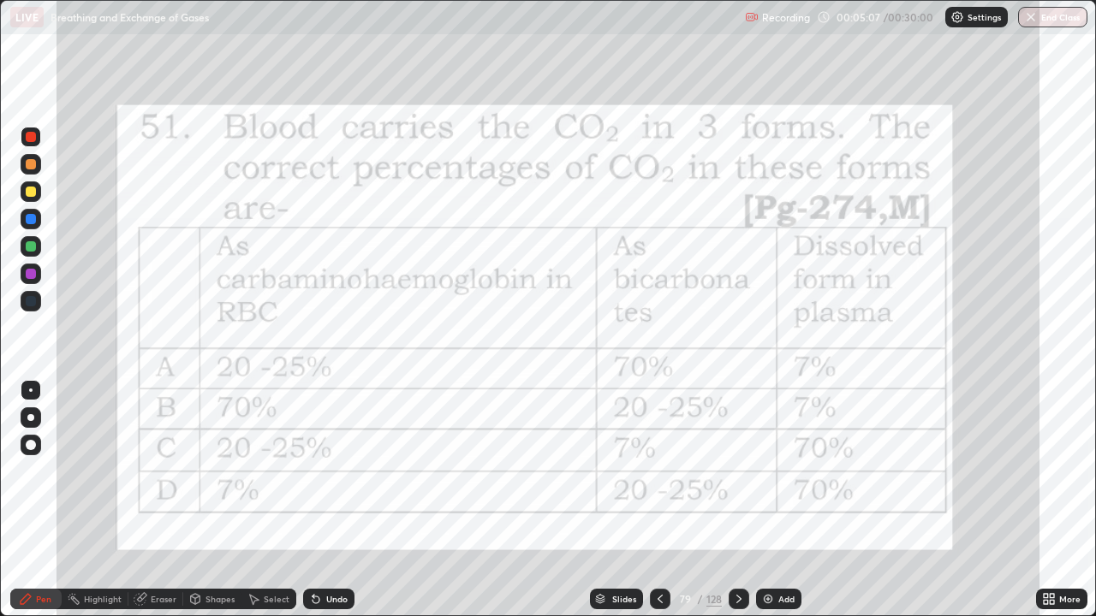
click at [737, 500] on icon at bounding box center [739, 599] width 14 height 14
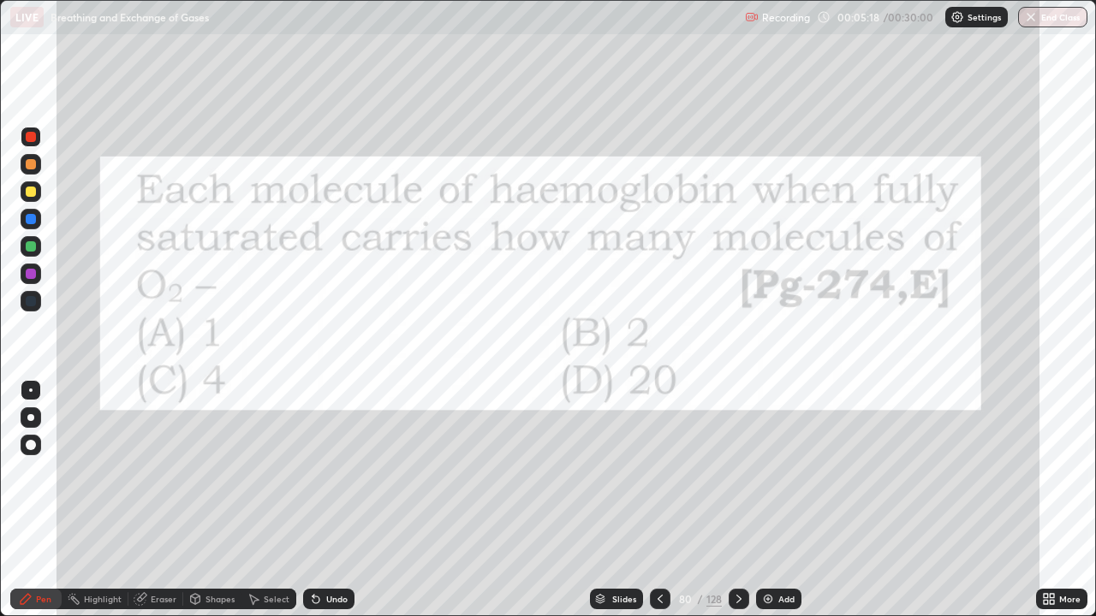
click at [744, 500] on div at bounding box center [738, 599] width 21 height 21
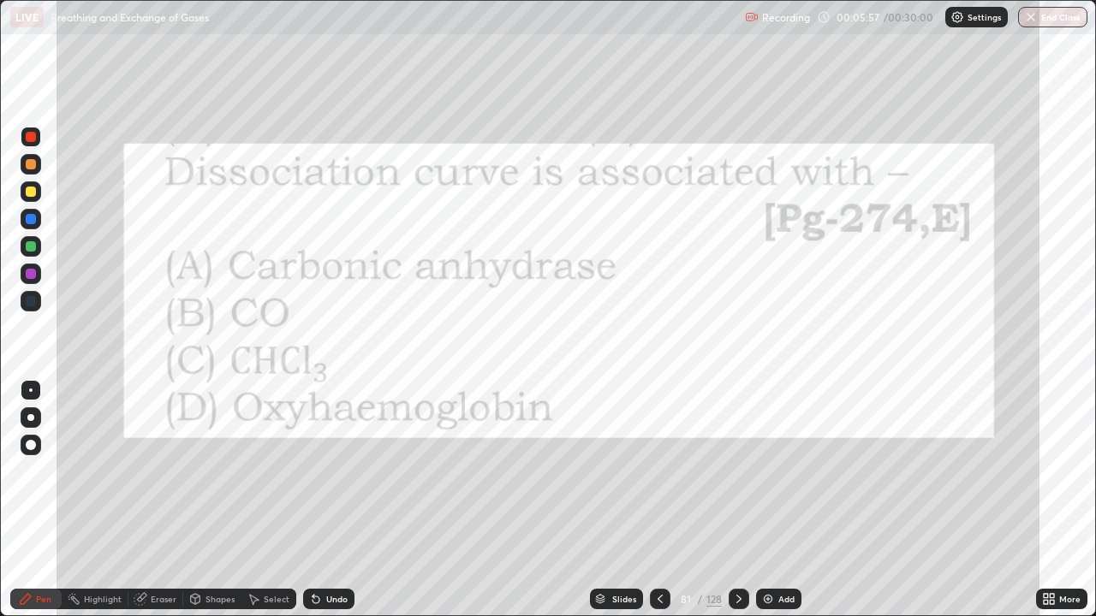
click at [735, 500] on icon at bounding box center [739, 599] width 14 height 14
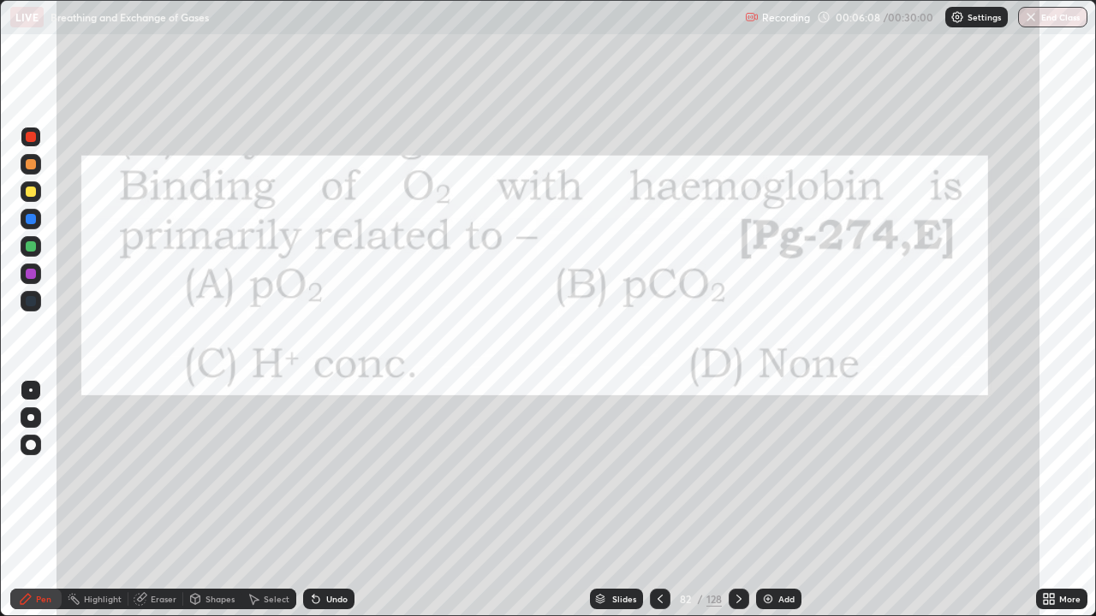
click at [737, 500] on icon at bounding box center [739, 599] width 14 height 14
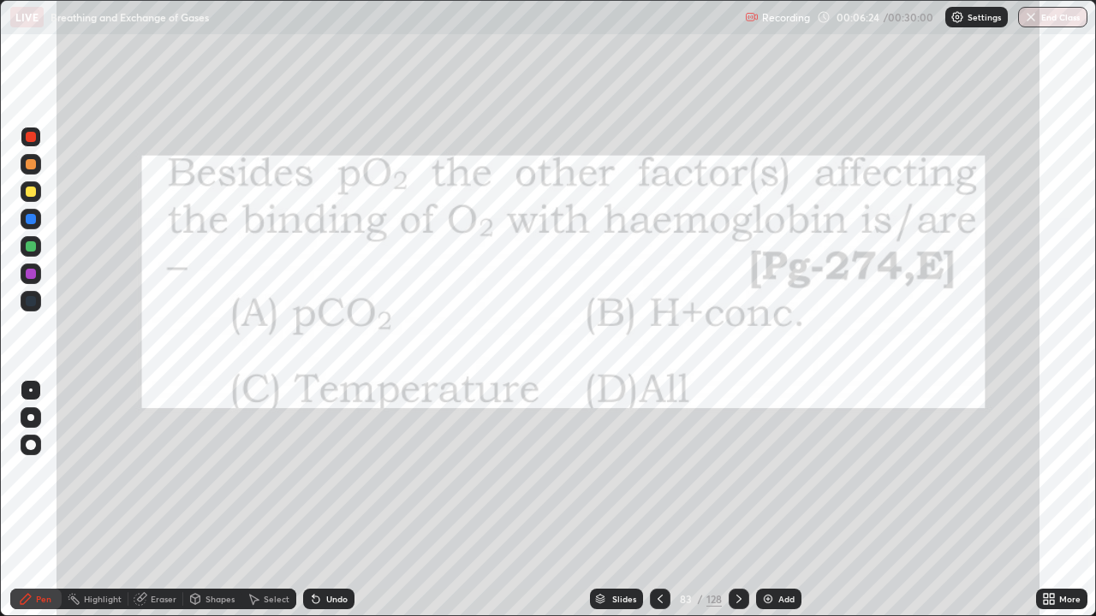
click at [738, 500] on icon at bounding box center [739, 599] width 14 height 14
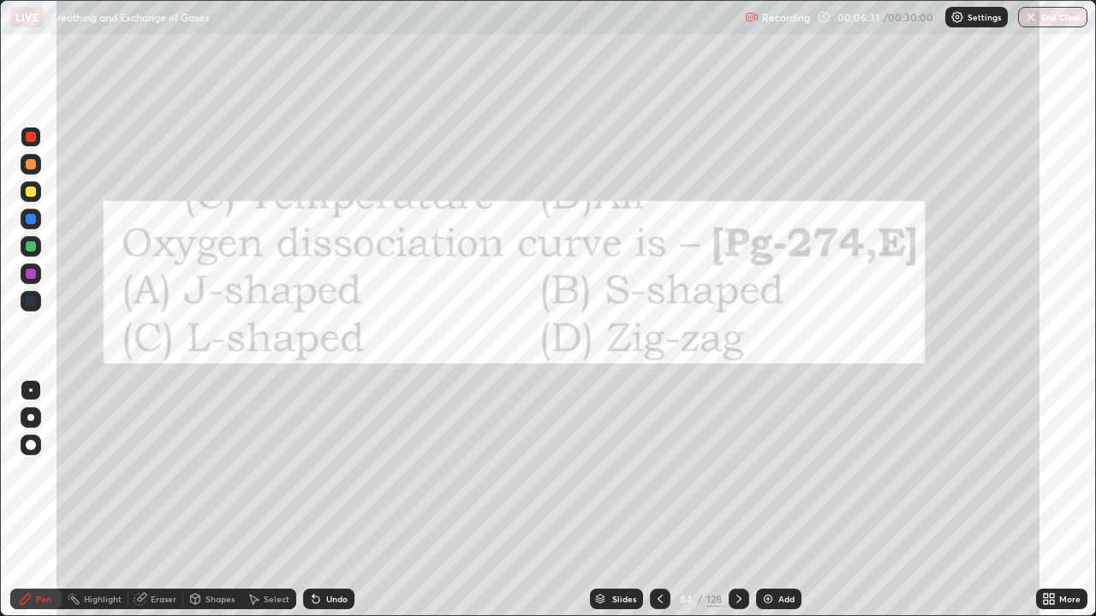
click at [739, 500] on div at bounding box center [738, 599] width 21 height 21
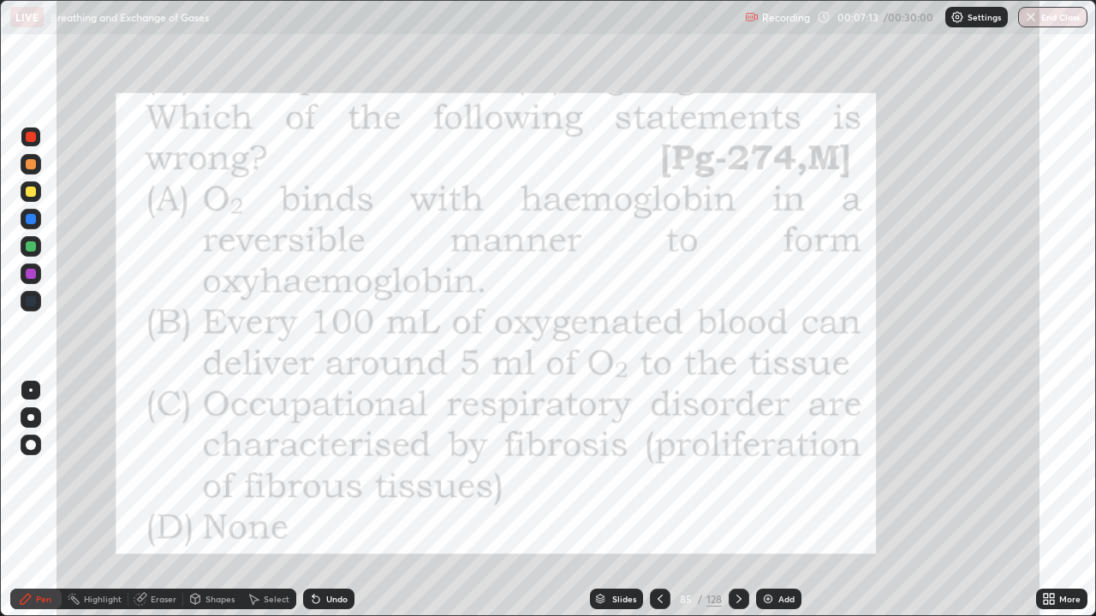
click at [737, 500] on icon at bounding box center [739, 599] width 14 height 14
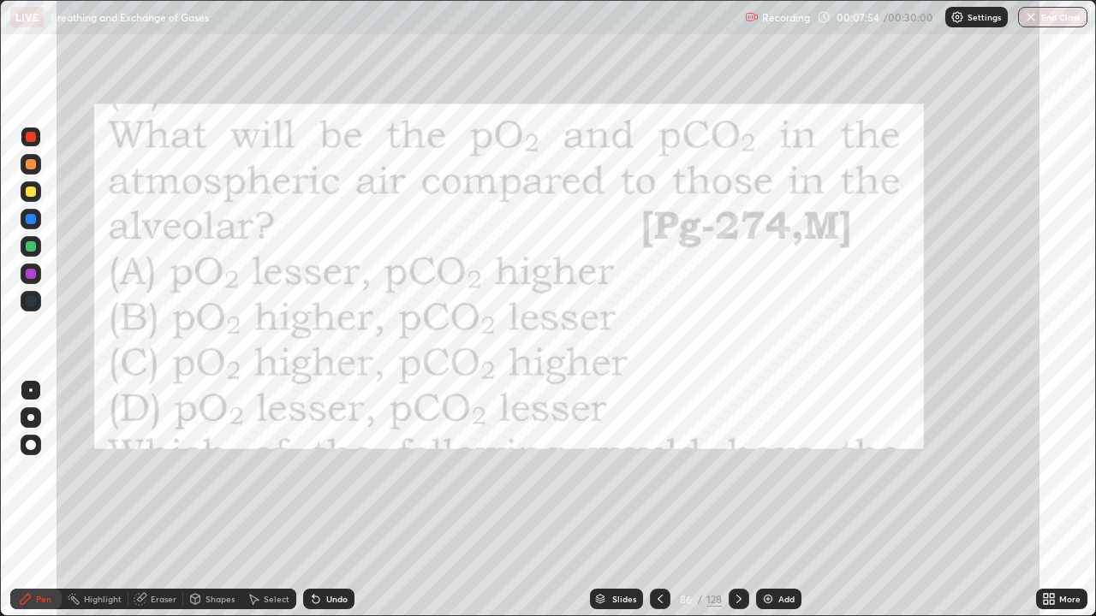
click at [734, 500] on icon at bounding box center [739, 599] width 14 height 14
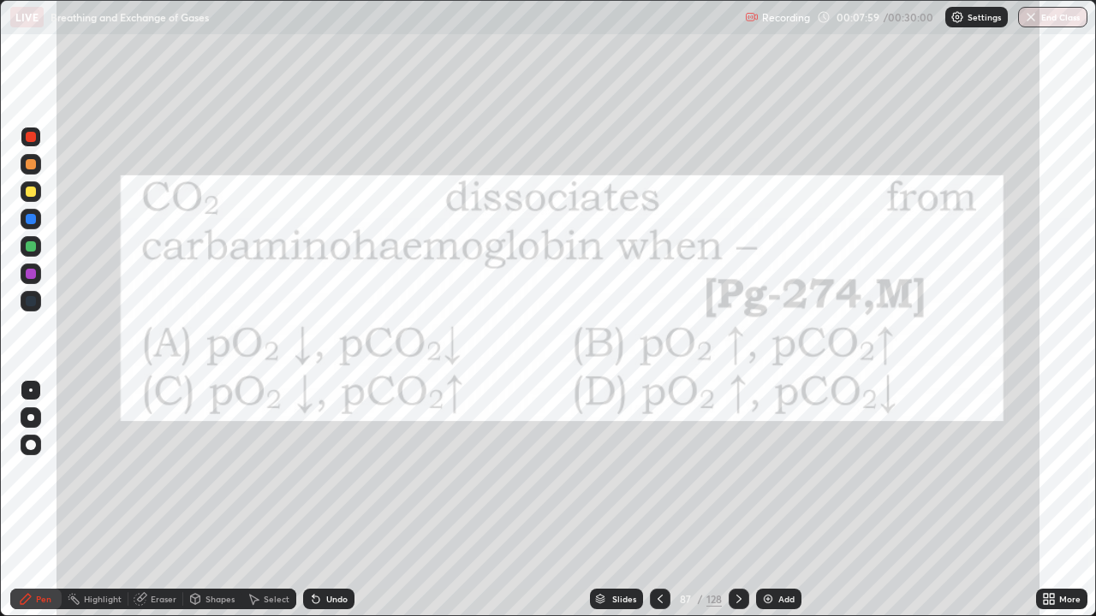
click at [738, 500] on icon at bounding box center [738, 599] width 5 height 9
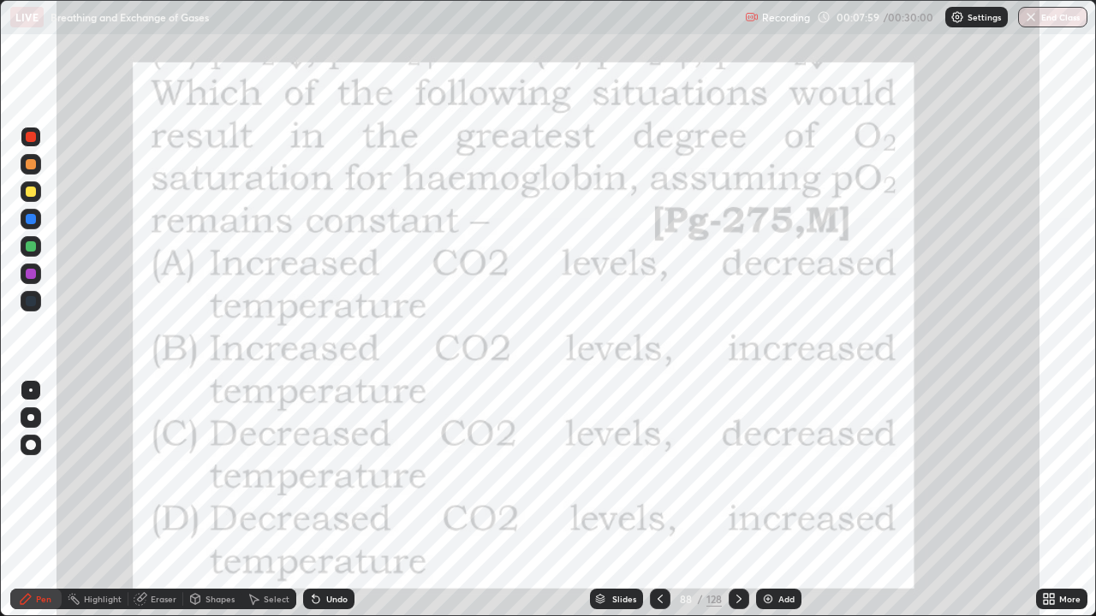
click at [733, 500] on icon at bounding box center [739, 599] width 14 height 14
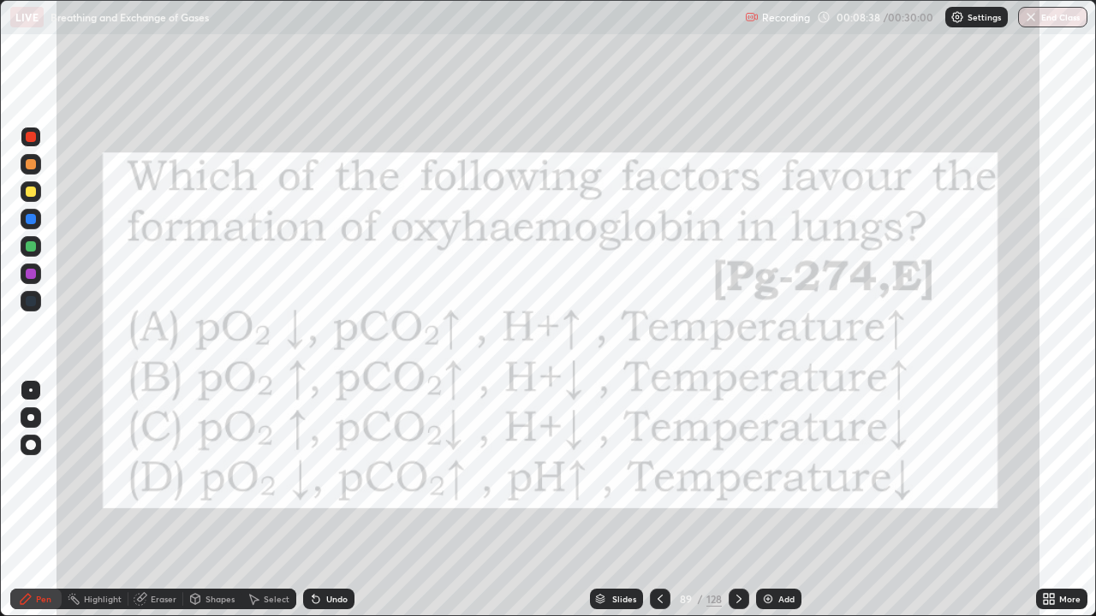
click at [737, 500] on icon at bounding box center [739, 599] width 14 height 14
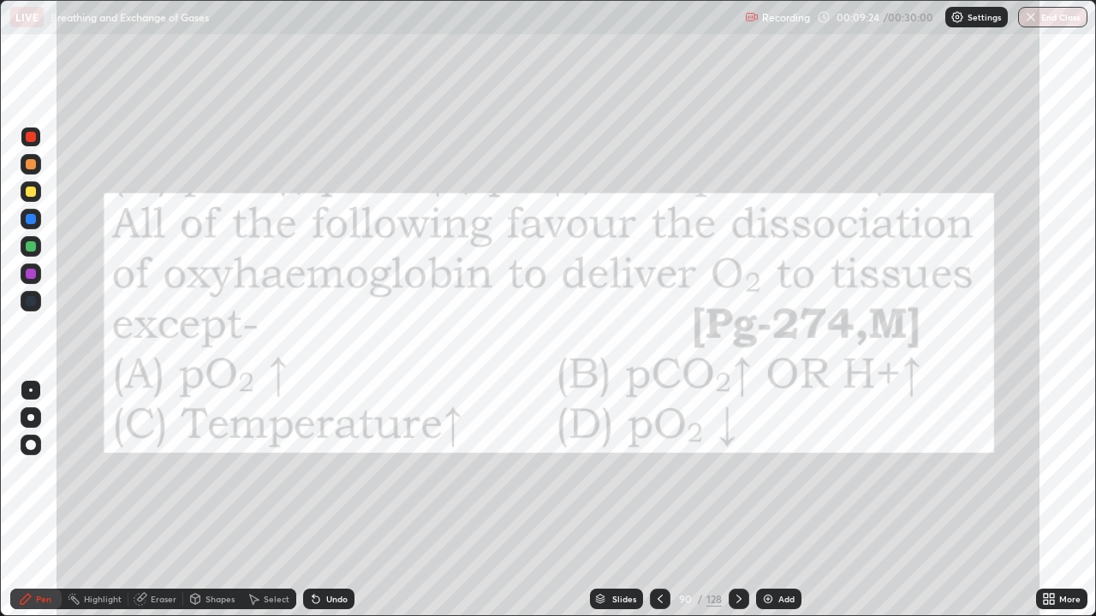
click at [737, 500] on icon at bounding box center [739, 599] width 14 height 14
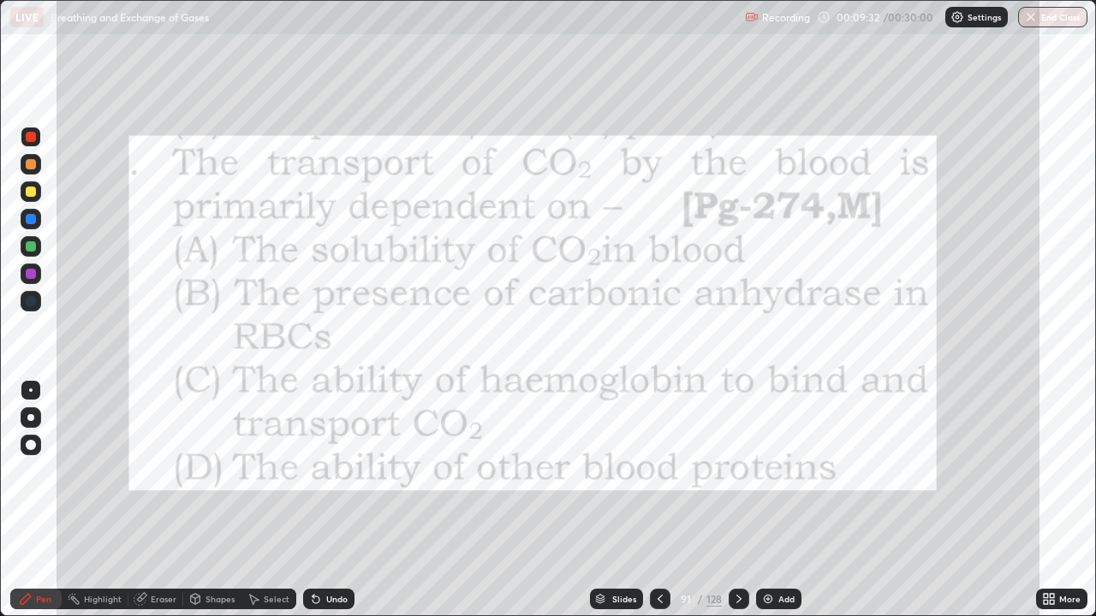
click at [735, 500] on icon at bounding box center [739, 599] width 14 height 14
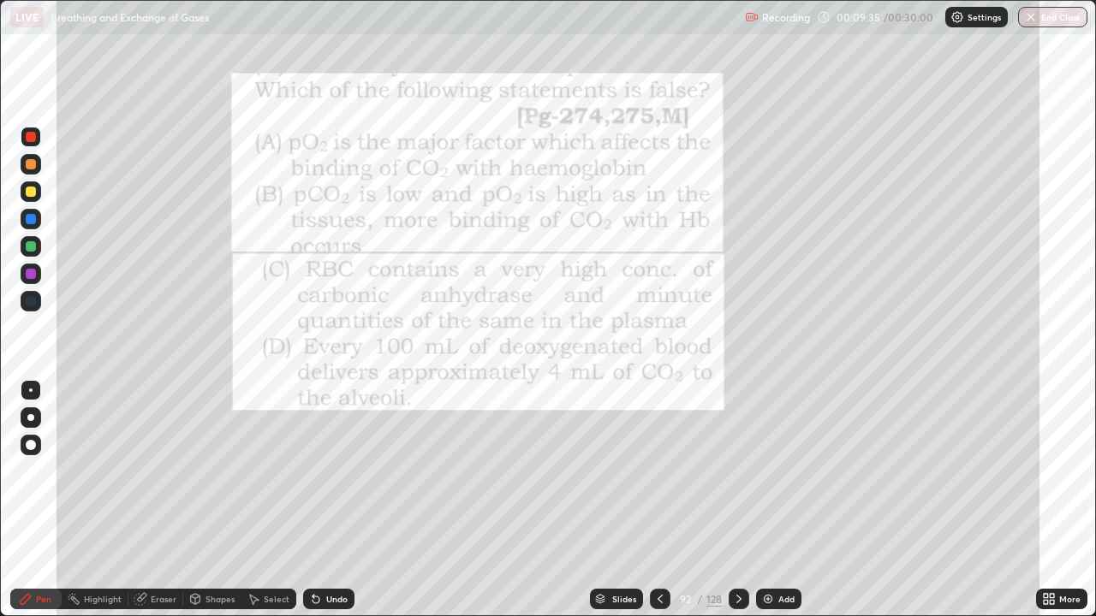
click at [623, 500] on div "Slides" at bounding box center [624, 599] width 24 height 9
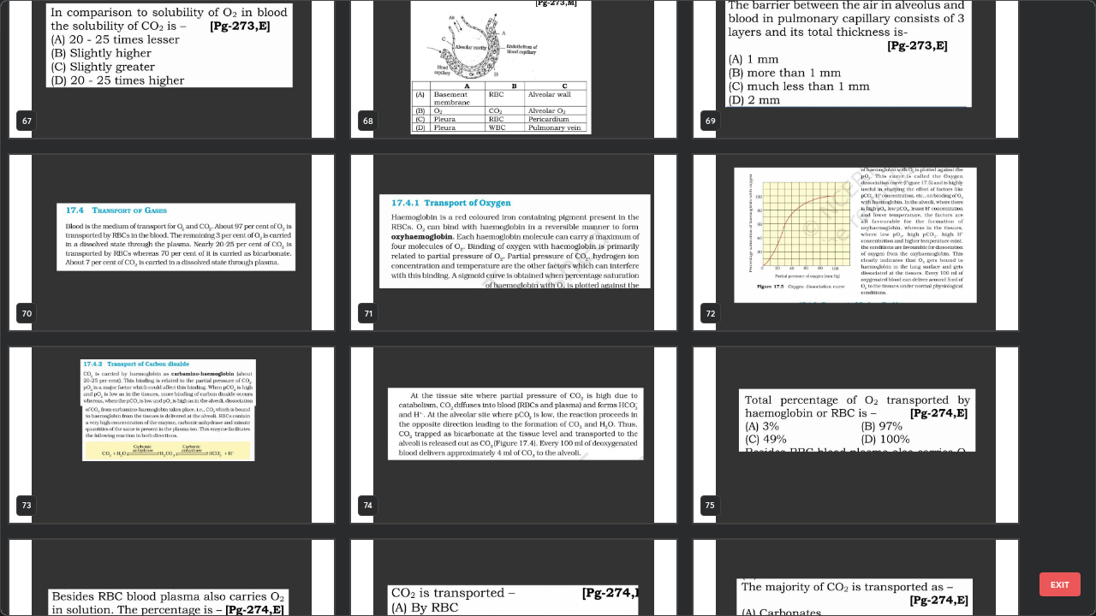
scroll to position [4276, 0]
click at [274, 441] on img "grid" at bounding box center [171, 434] width 324 height 175
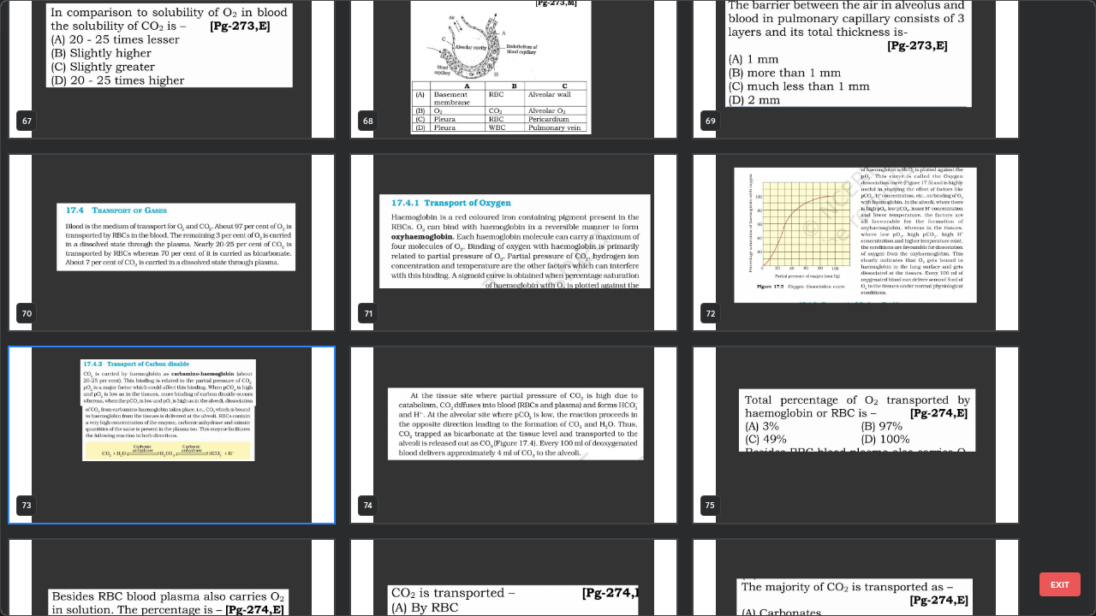
click at [272, 437] on img "grid" at bounding box center [171, 434] width 324 height 175
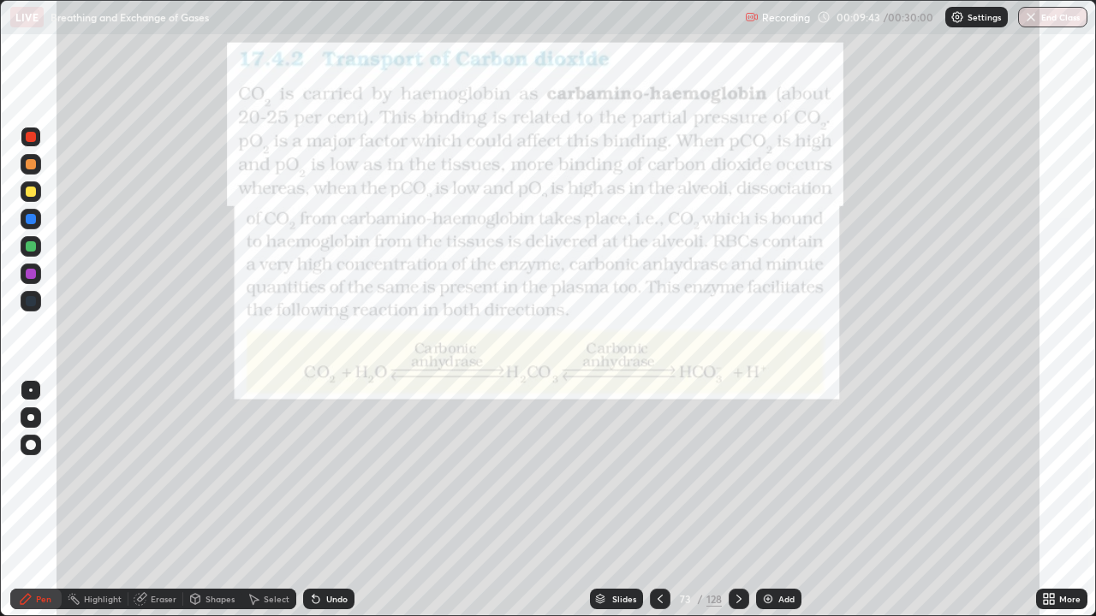
click at [658, 500] on icon at bounding box center [660, 599] width 14 height 14
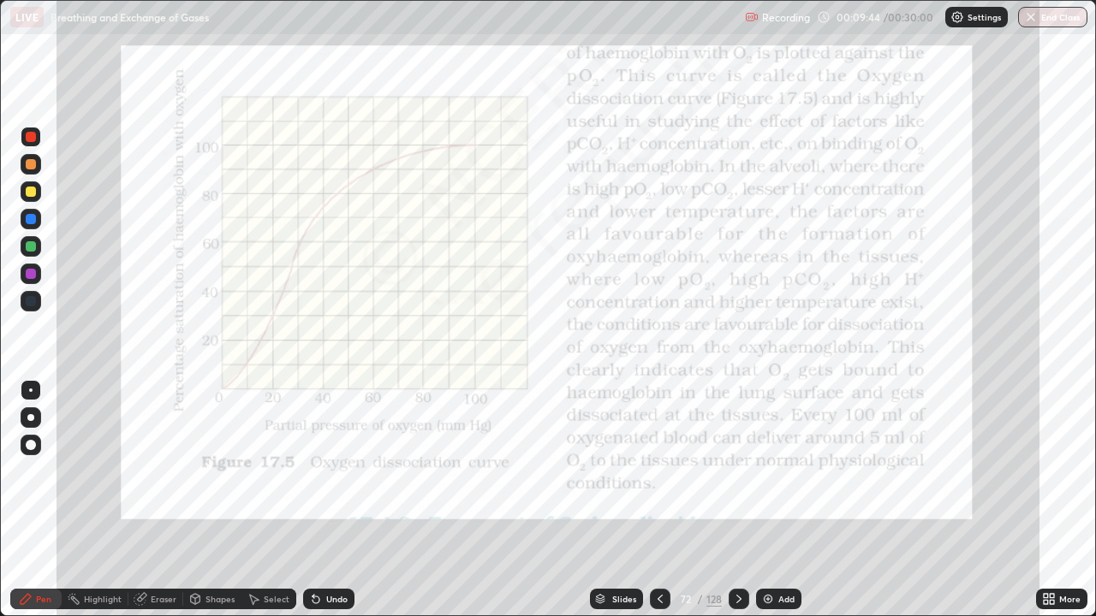
click at [778, 500] on div "Add" at bounding box center [786, 599] width 16 height 9
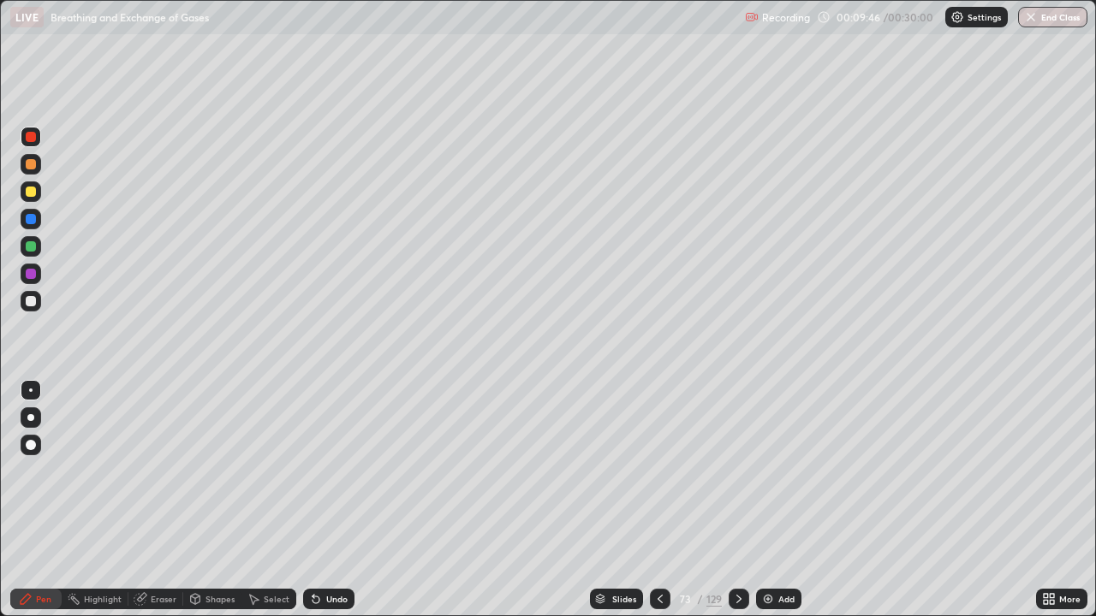
click at [35, 192] on div at bounding box center [31, 192] width 10 height 10
click at [34, 302] on div at bounding box center [31, 301] width 10 height 10
click at [33, 245] on div at bounding box center [31, 246] width 10 height 10
click at [35, 300] on div at bounding box center [31, 301] width 10 height 10
click at [32, 193] on div at bounding box center [31, 192] width 10 height 10
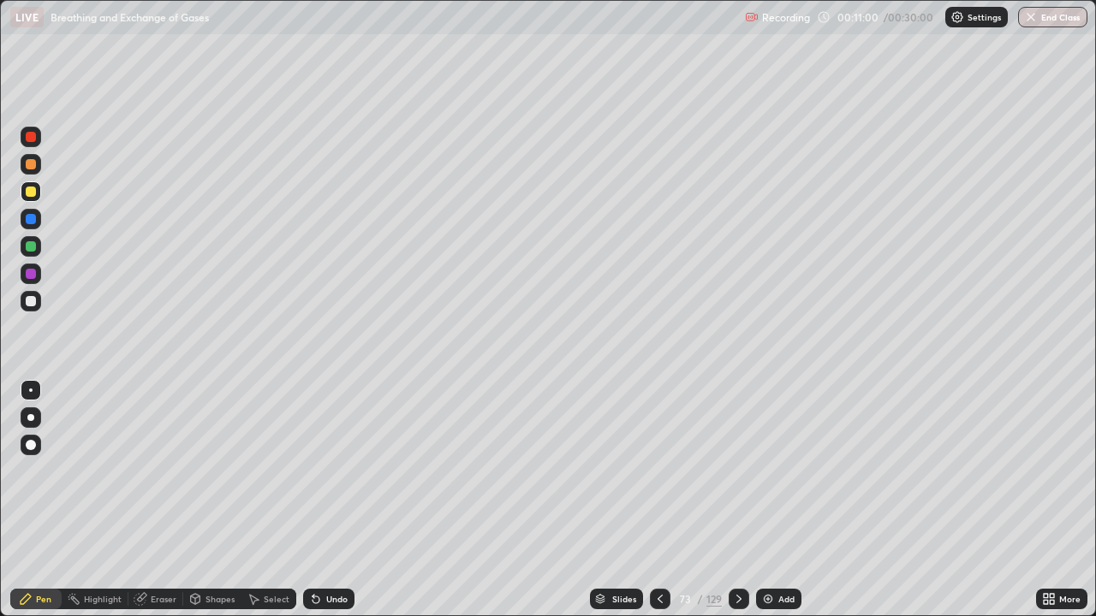
click at [36, 308] on div at bounding box center [31, 301] width 21 height 21
click at [37, 195] on div at bounding box center [31, 191] width 21 height 21
click at [33, 252] on div at bounding box center [31, 246] width 21 height 21
click at [774, 500] on div "Add" at bounding box center [778, 599] width 45 height 21
click at [37, 193] on div at bounding box center [31, 191] width 21 height 21
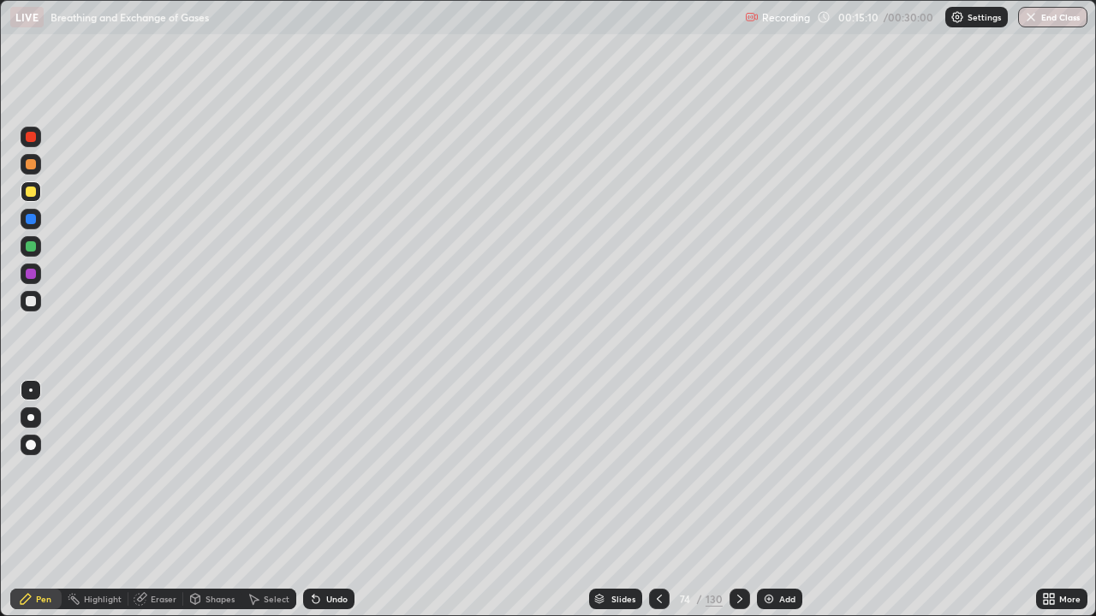
click at [31, 302] on div at bounding box center [31, 301] width 10 height 10
click at [33, 166] on div at bounding box center [31, 164] width 10 height 10
click at [34, 140] on div at bounding box center [31, 137] width 10 height 10
click at [339, 500] on div "Undo" at bounding box center [336, 599] width 21 height 9
click at [334, 500] on div "Undo" at bounding box center [336, 599] width 21 height 9
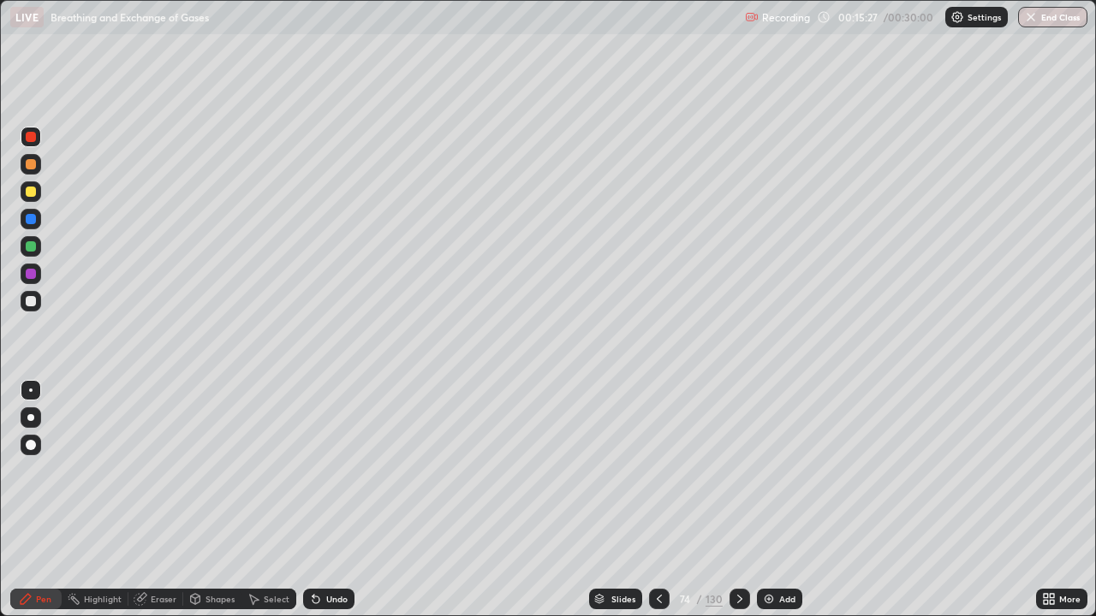
click at [37, 302] on div at bounding box center [31, 301] width 21 height 21
click at [151, 500] on div "Eraser" at bounding box center [164, 599] width 26 height 9
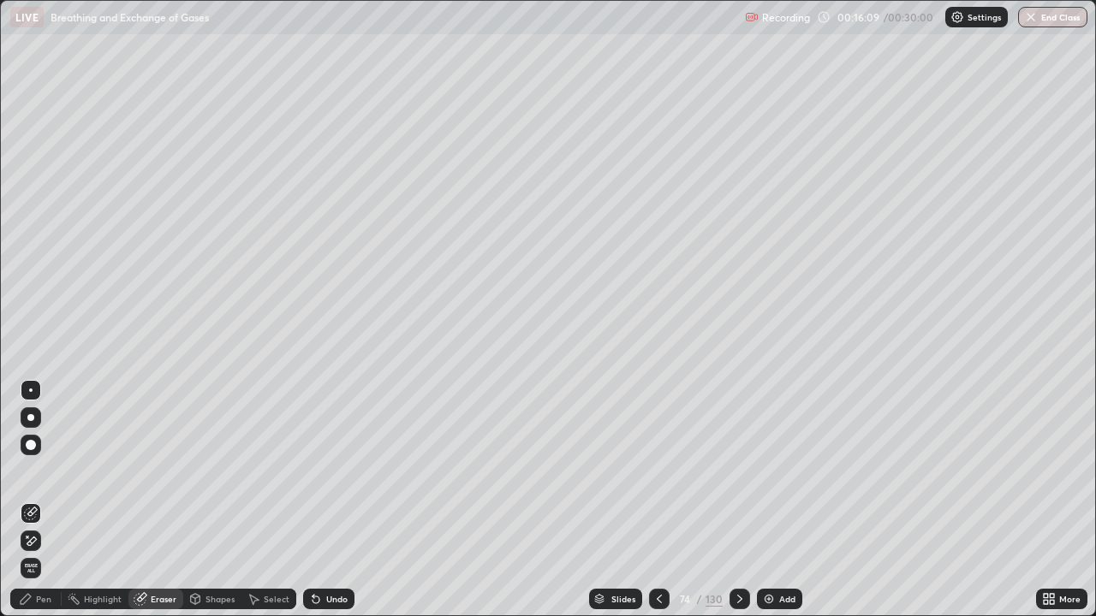
click at [39, 500] on div "Pen" at bounding box center [43, 599] width 15 height 9
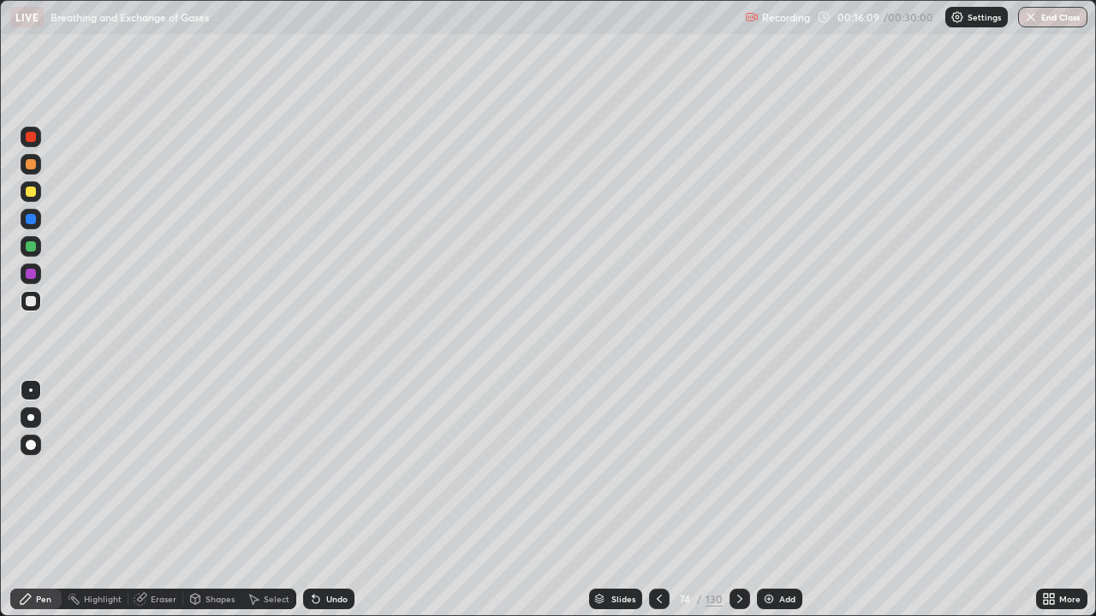
click at [32, 251] on div at bounding box center [31, 246] width 10 height 10
click at [34, 195] on div at bounding box center [31, 192] width 10 height 10
click at [34, 222] on div at bounding box center [31, 219] width 10 height 10
click at [33, 294] on div at bounding box center [31, 301] width 21 height 21
click at [33, 193] on div at bounding box center [31, 192] width 10 height 10
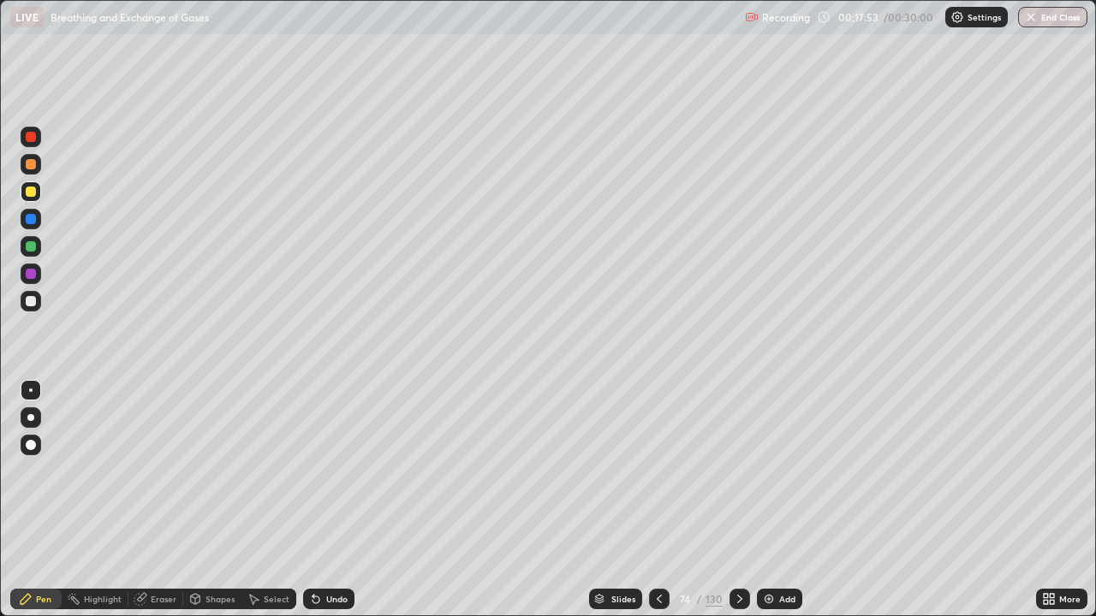
click at [33, 300] on div at bounding box center [31, 301] width 10 height 10
click at [31, 168] on div at bounding box center [31, 164] width 10 height 10
click at [32, 300] on div at bounding box center [31, 301] width 10 height 10
click at [32, 199] on div at bounding box center [31, 191] width 21 height 21
click at [38, 305] on div at bounding box center [31, 301] width 21 height 21
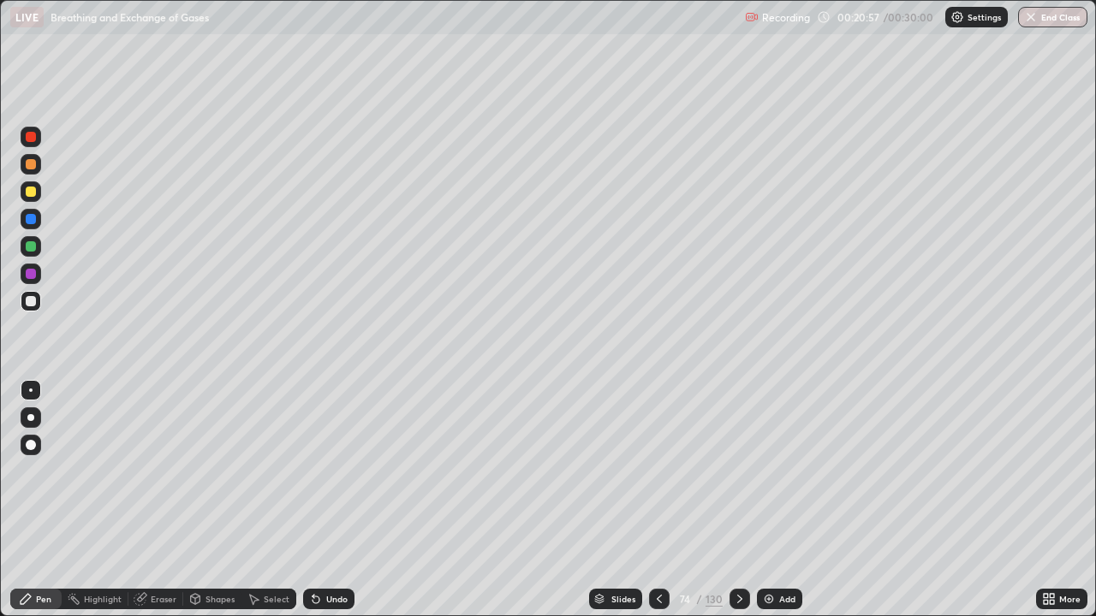
click at [31, 193] on div at bounding box center [31, 192] width 10 height 10
click at [31, 163] on div at bounding box center [31, 164] width 10 height 10
click at [33, 187] on div at bounding box center [31, 192] width 10 height 10
click at [33, 136] on div at bounding box center [31, 137] width 10 height 10
click at [30, 163] on div at bounding box center [31, 164] width 10 height 10
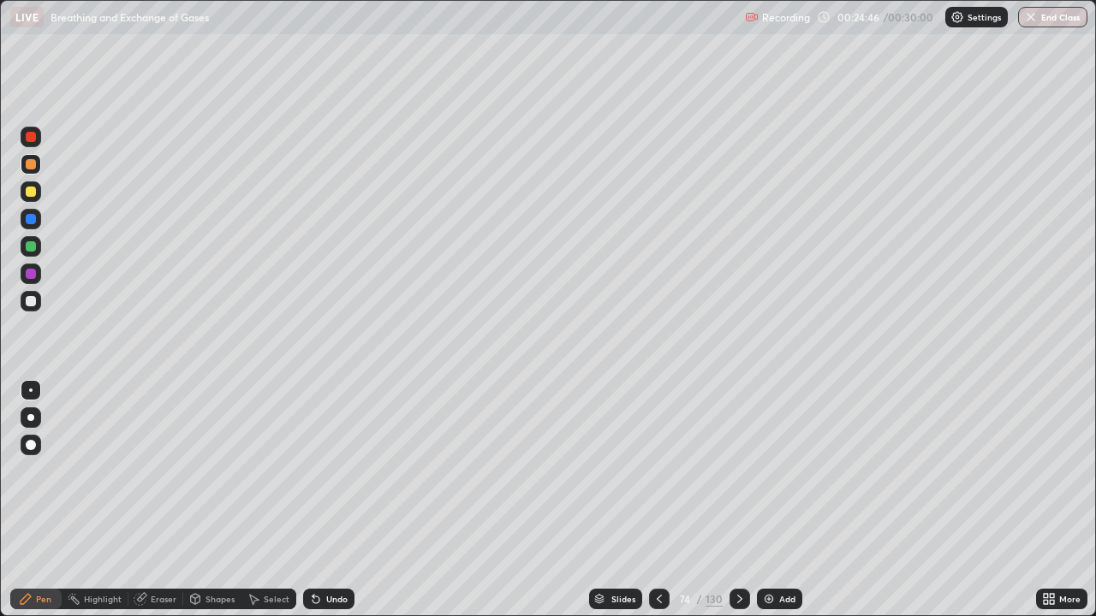
click at [27, 194] on div at bounding box center [31, 192] width 10 height 10
click at [33, 134] on div at bounding box center [31, 137] width 10 height 10
click at [34, 135] on div at bounding box center [31, 137] width 10 height 10
click at [32, 306] on div at bounding box center [31, 301] width 10 height 10
click at [32, 193] on div at bounding box center [31, 192] width 10 height 10
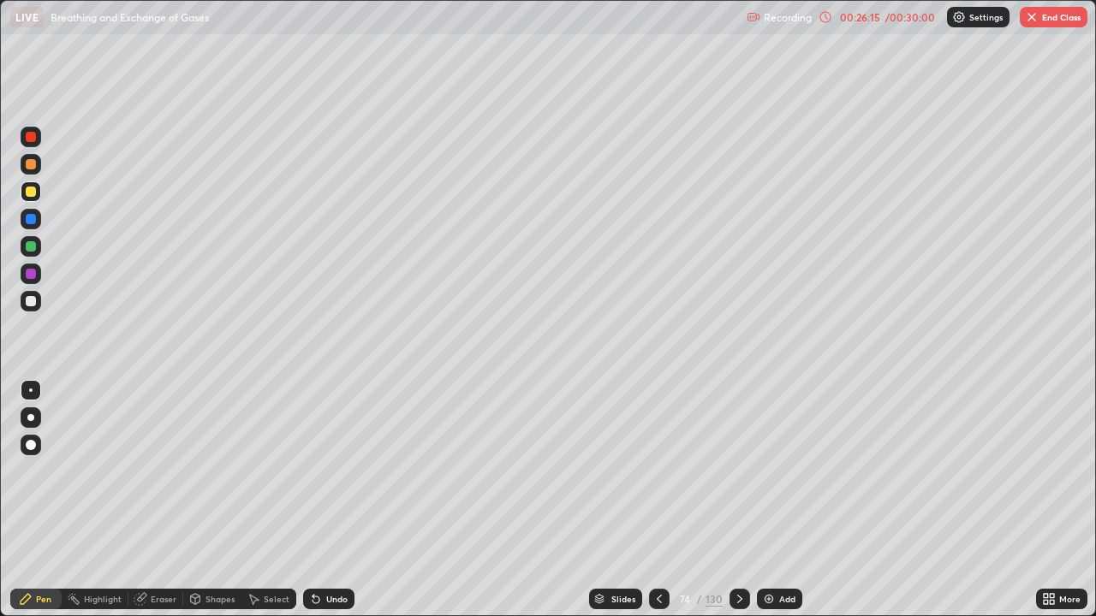
click at [35, 307] on div at bounding box center [31, 301] width 21 height 21
click at [34, 247] on div at bounding box center [31, 246] width 10 height 10
click at [32, 298] on div at bounding box center [31, 301] width 10 height 10
click at [39, 193] on div at bounding box center [31, 191] width 21 height 21
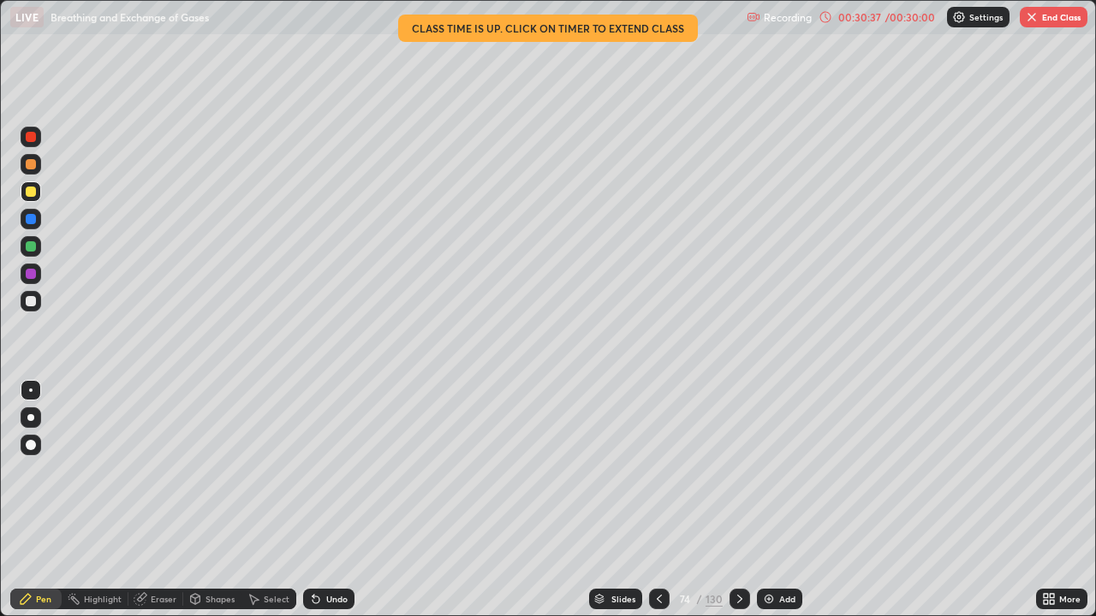
click at [37, 306] on div at bounding box center [31, 301] width 21 height 21
click at [30, 138] on div at bounding box center [31, 137] width 10 height 10
click at [37, 163] on div at bounding box center [31, 164] width 21 height 21
click at [33, 193] on div at bounding box center [31, 192] width 10 height 10
click at [739, 500] on icon at bounding box center [740, 599] width 14 height 14
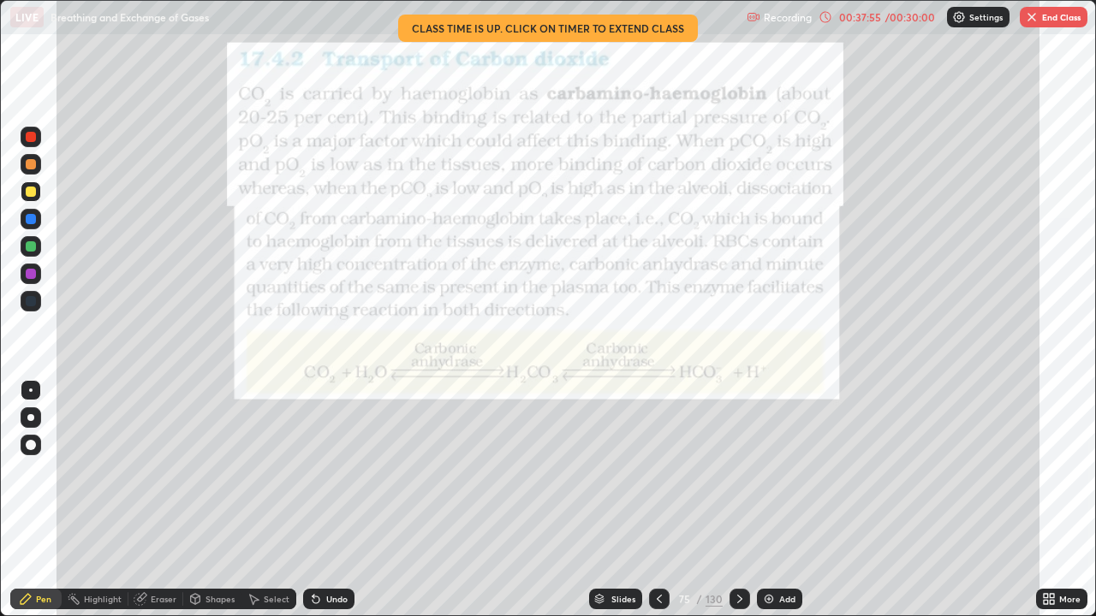
click at [657, 500] on icon at bounding box center [659, 599] width 14 height 14
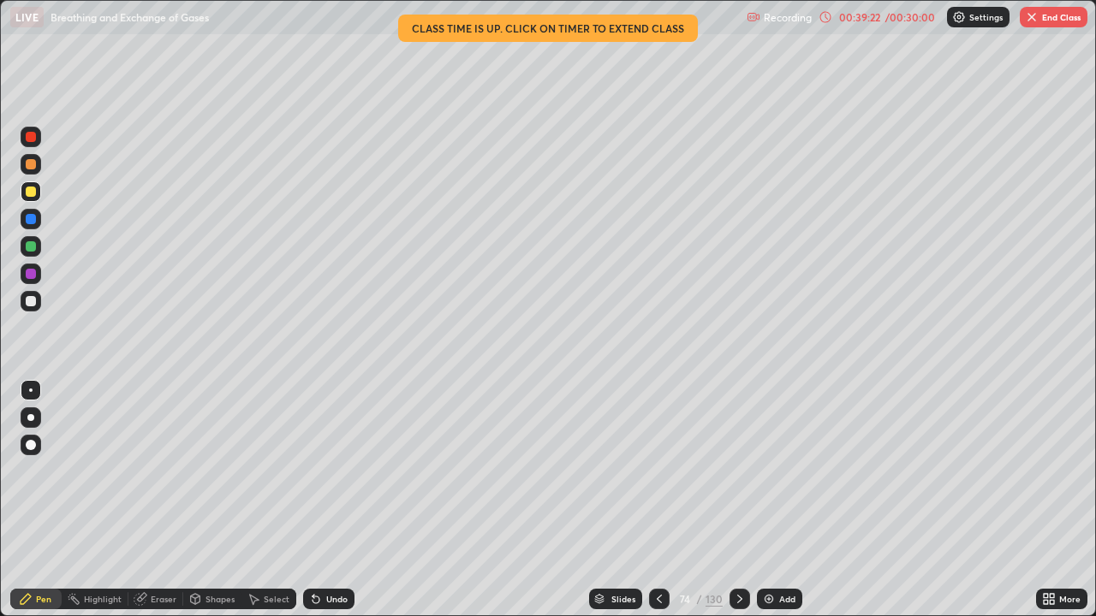
click at [737, 500] on icon at bounding box center [740, 599] width 14 height 14
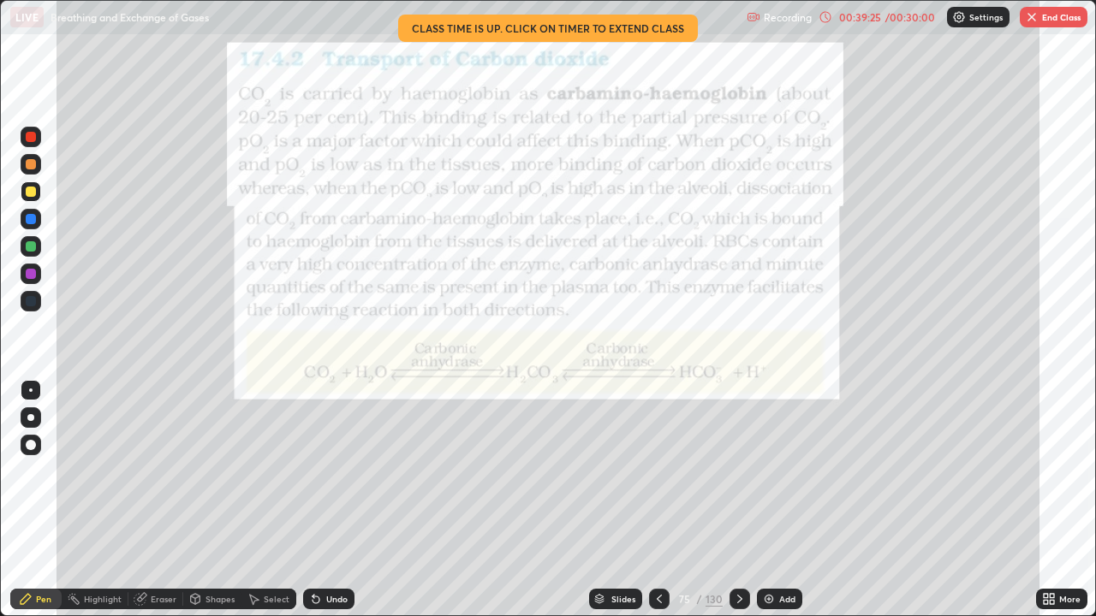
click at [737, 500] on icon at bounding box center [740, 599] width 14 height 14
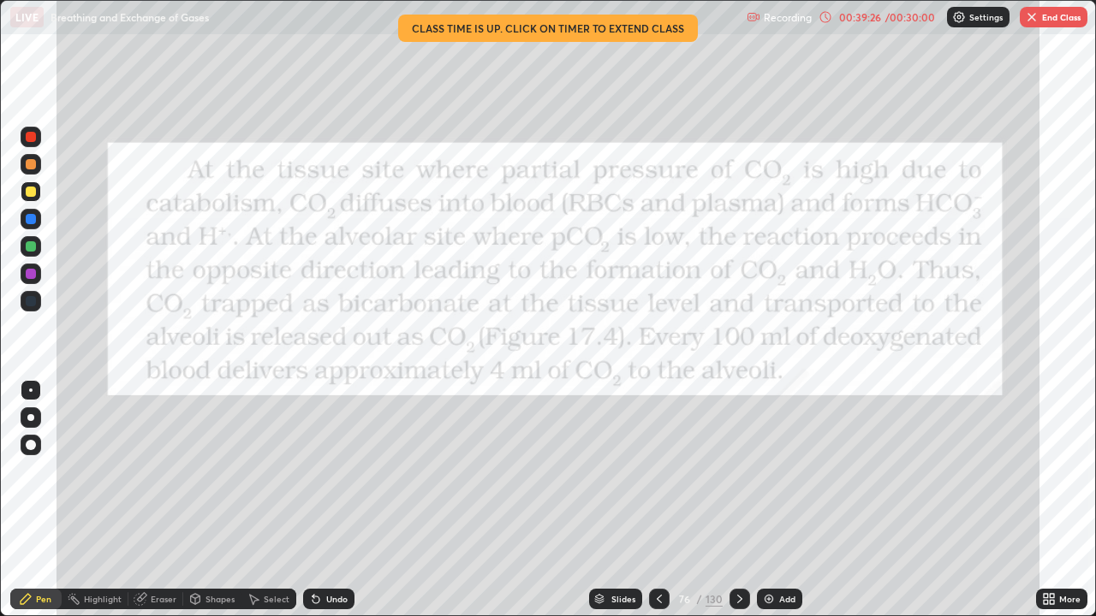
click at [737, 500] on icon at bounding box center [740, 599] width 14 height 14
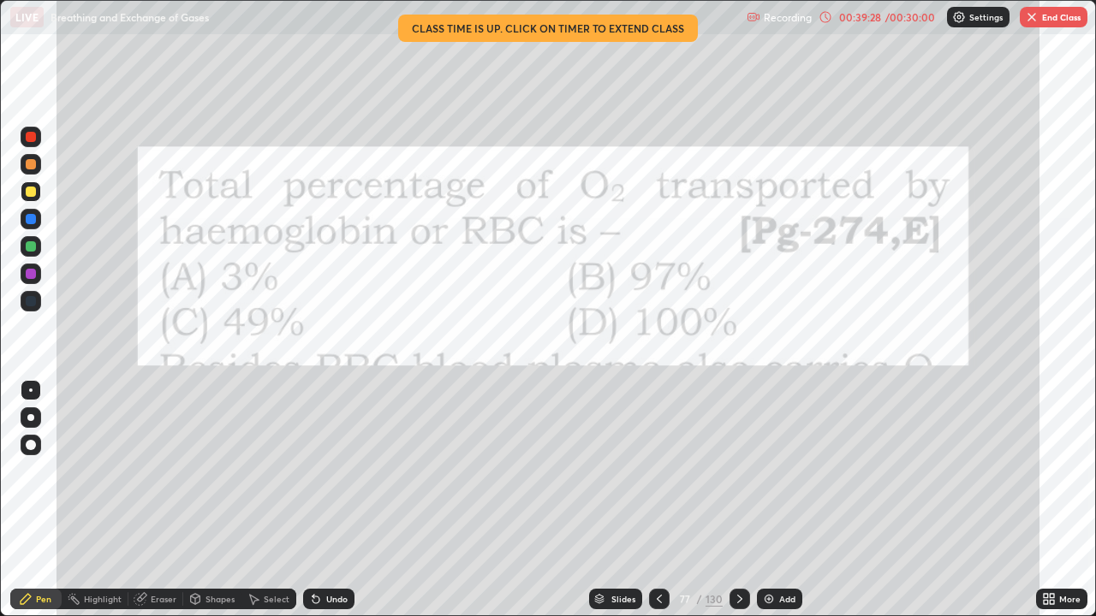
click at [737, 500] on icon at bounding box center [740, 599] width 14 height 14
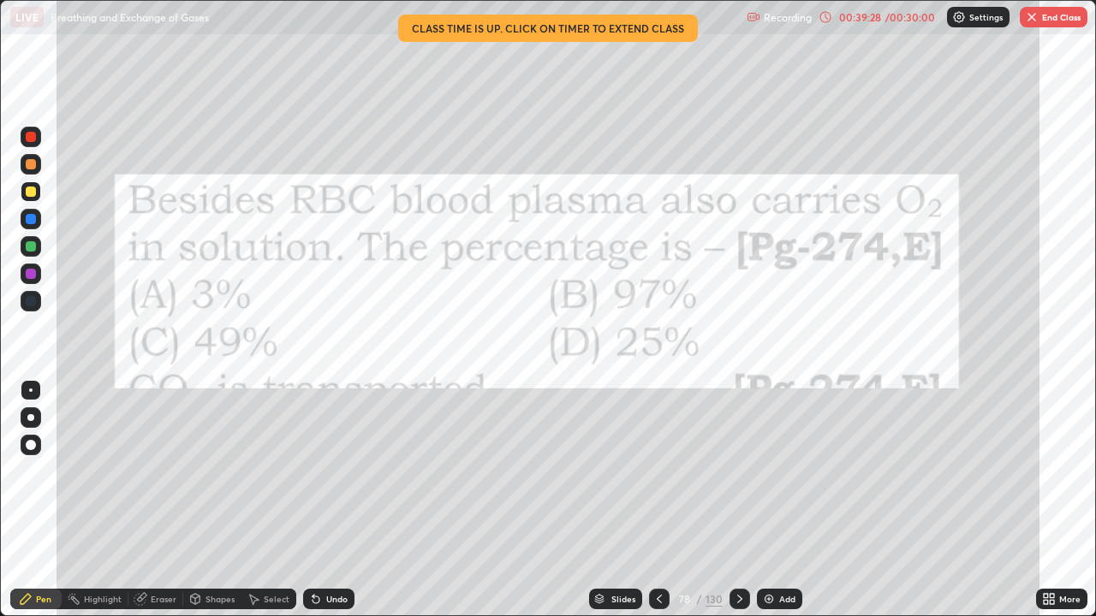
click at [737, 500] on icon at bounding box center [740, 599] width 14 height 14
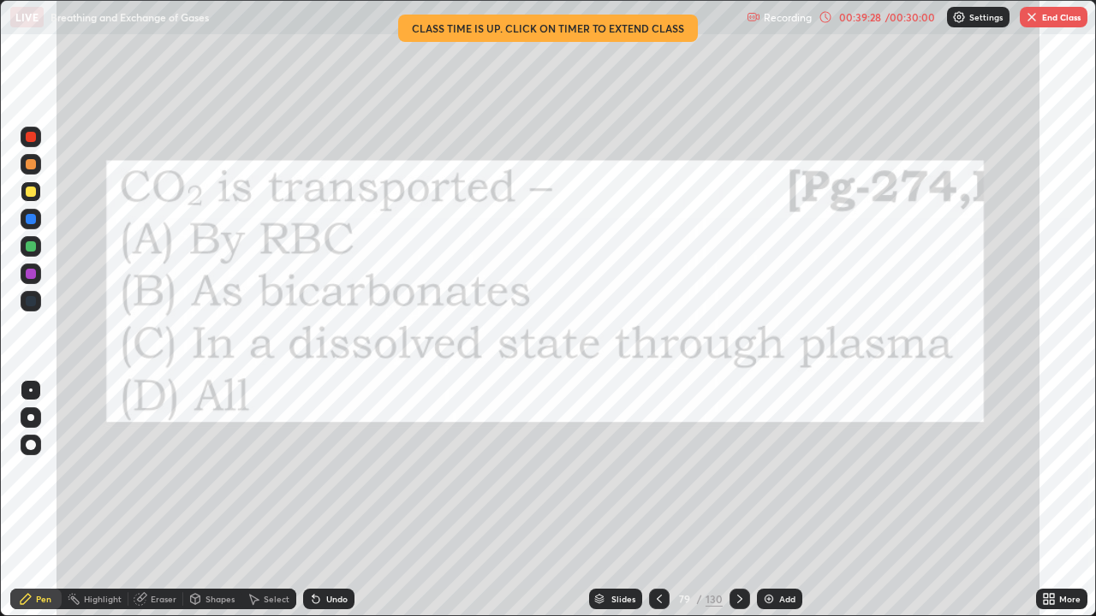
click at [737, 500] on icon at bounding box center [740, 599] width 14 height 14
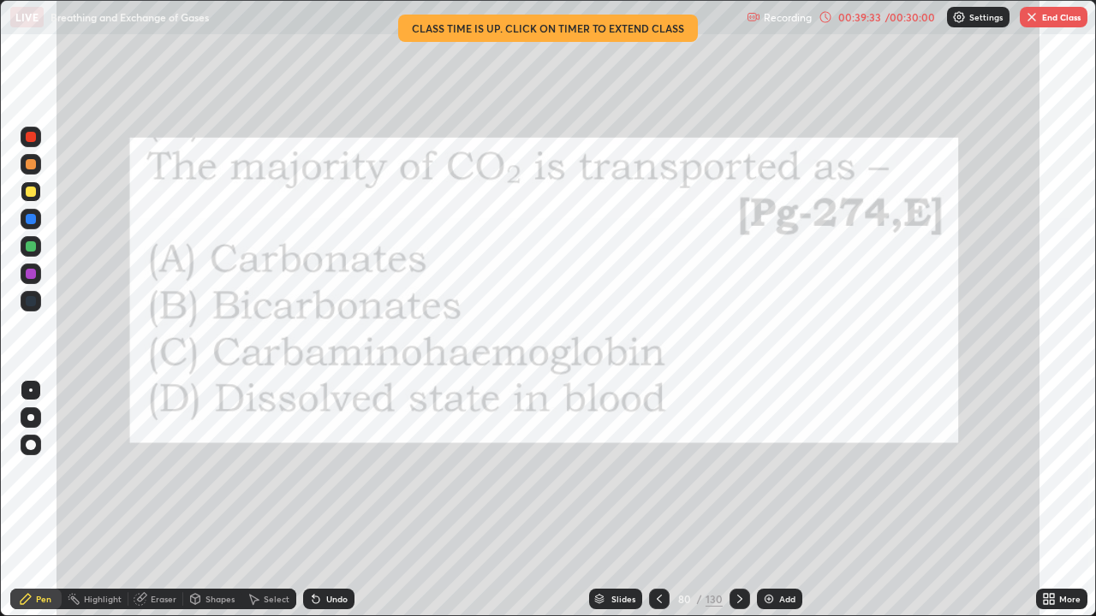
click at [1057, 12] on button "End Class" at bounding box center [1053, 17] width 68 height 21
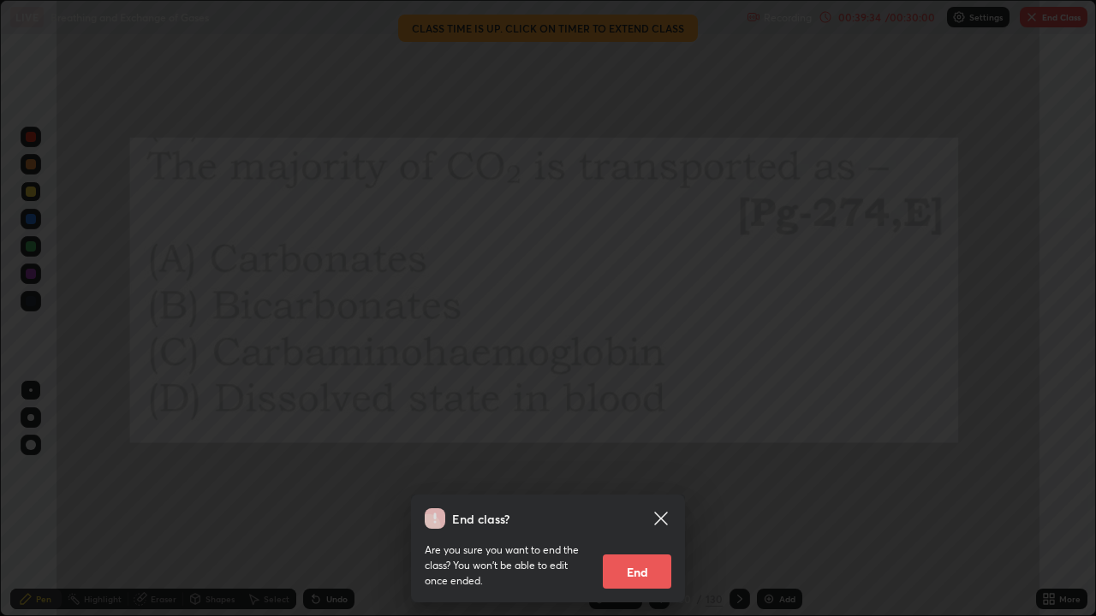
click at [641, 500] on button "End" at bounding box center [637, 572] width 68 height 34
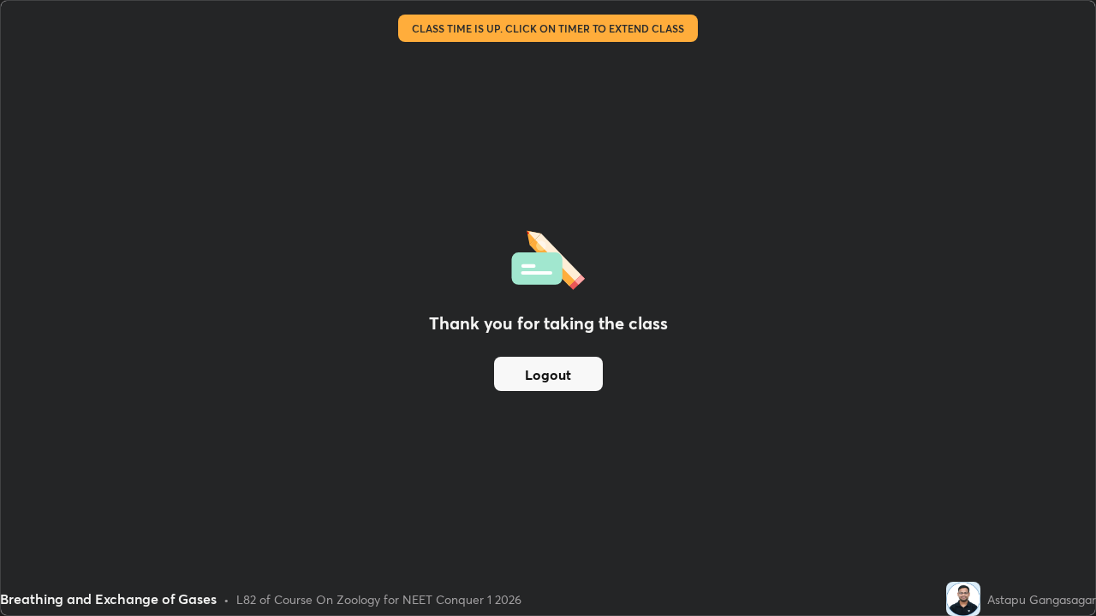
click at [559, 371] on button "Logout" at bounding box center [548, 374] width 109 height 34
click at [562, 371] on button "Logout" at bounding box center [548, 374] width 109 height 34
click at [564, 370] on button "Logout" at bounding box center [548, 374] width 109 height 34
